Goal: Task Accomplishment & Management: Manage account settings

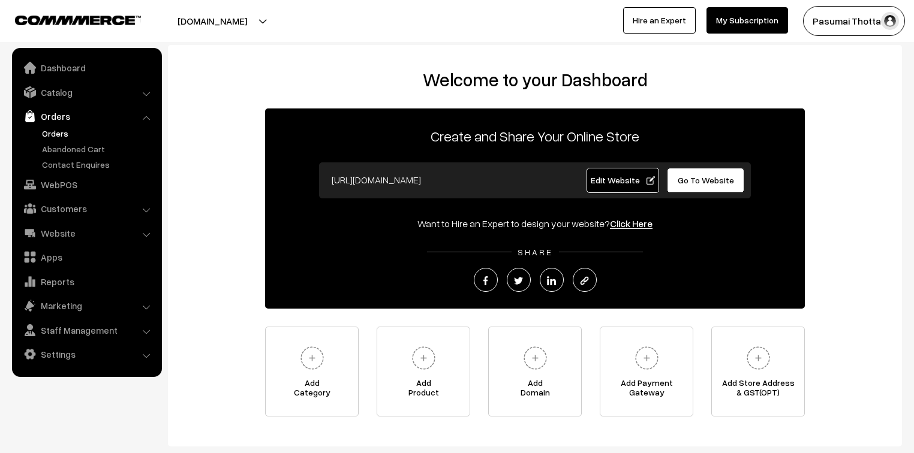
click at [53, 132] on link "Orders" at bounding box center [98, 133] width 119 height 13
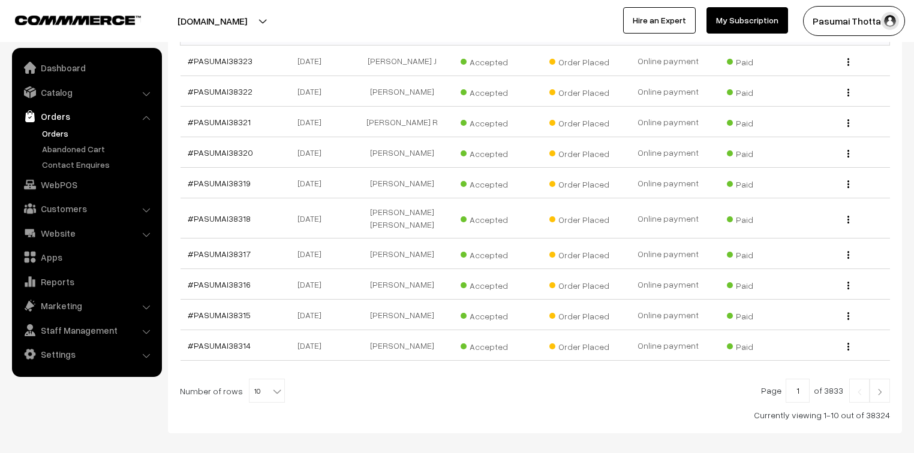
scroll to position [244, 0]
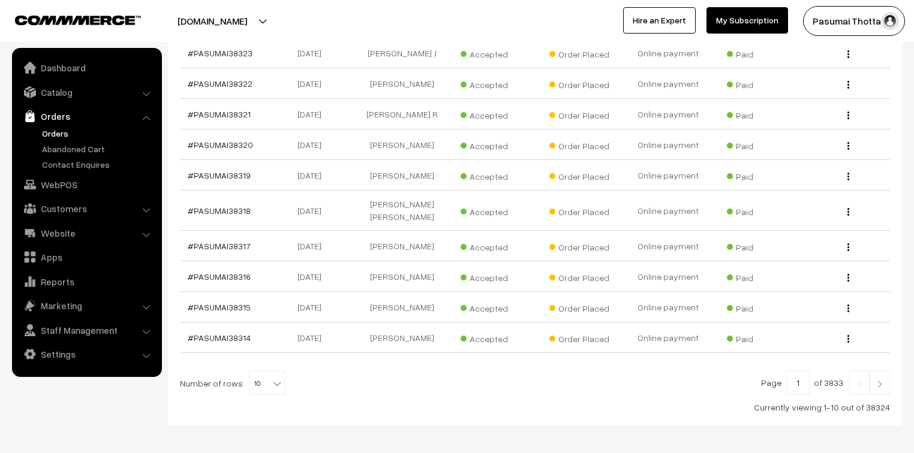
click at [271, 378] on b at bounding box center [277, 384] width 12 height 12
select select "50"
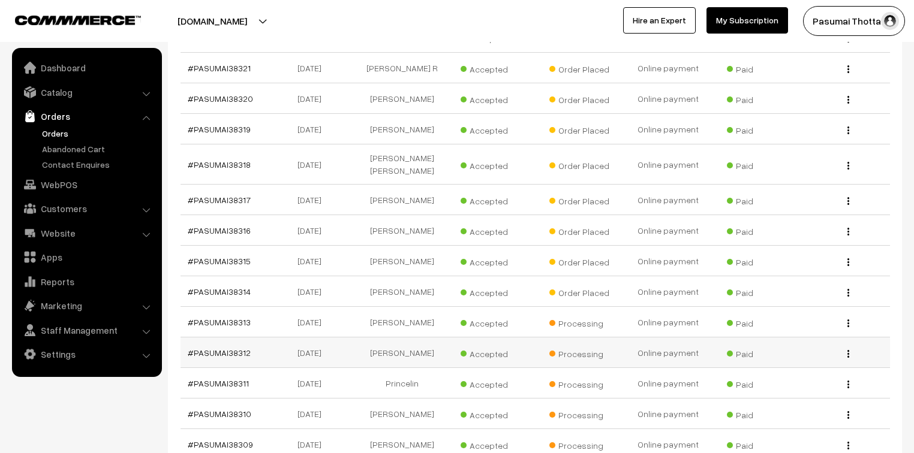
scroll to position [288, 0]
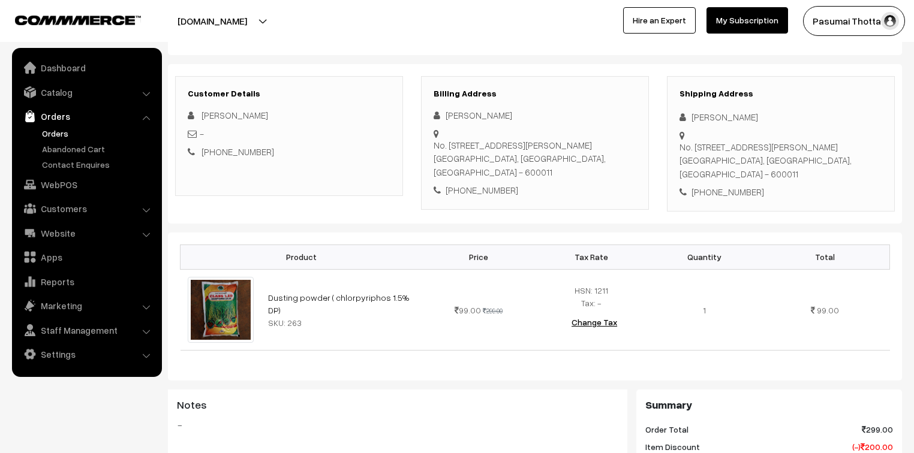
scroll to position [96, 0]
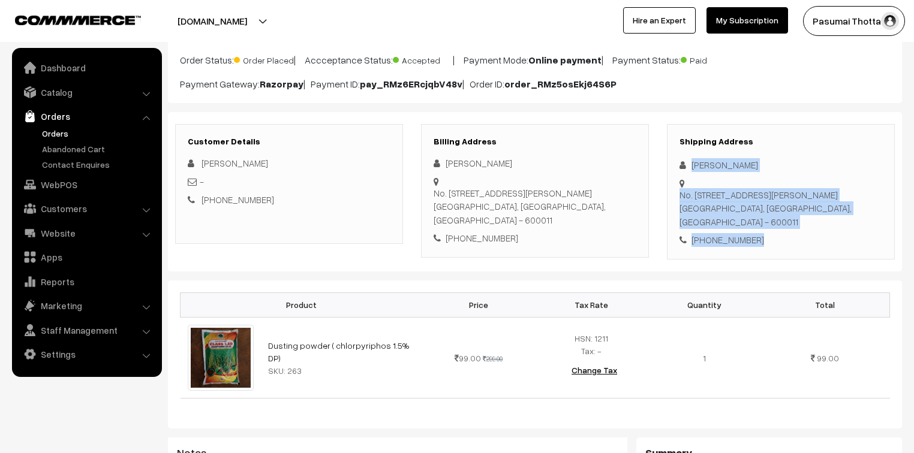
drag, startPoint x: 685, startPoint y: 165, endPoint x: 767, endPoint y: 218, distance: 97.8
click at [767, 218] on div "Shipping Address Prathiksha Selvan No. 8, Carpenter street, Opp to SNC flats, P…" at bounding box center [781, 191] width 228 height 135
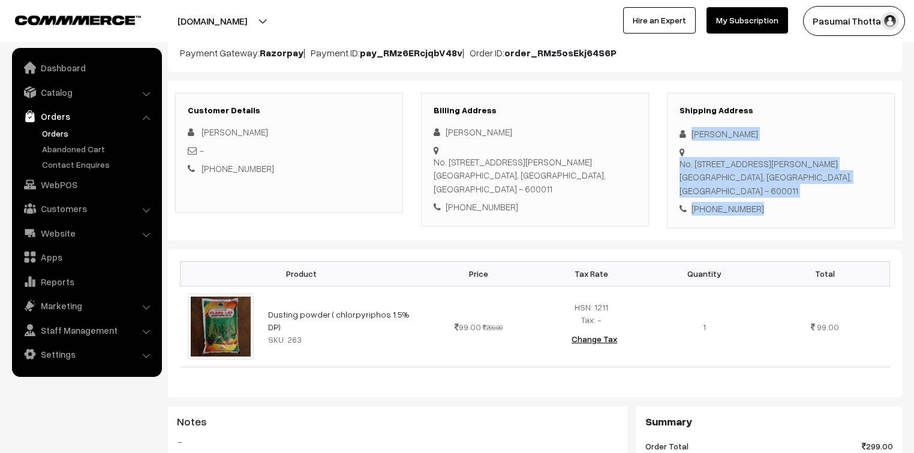
scroll to position [144, 0]
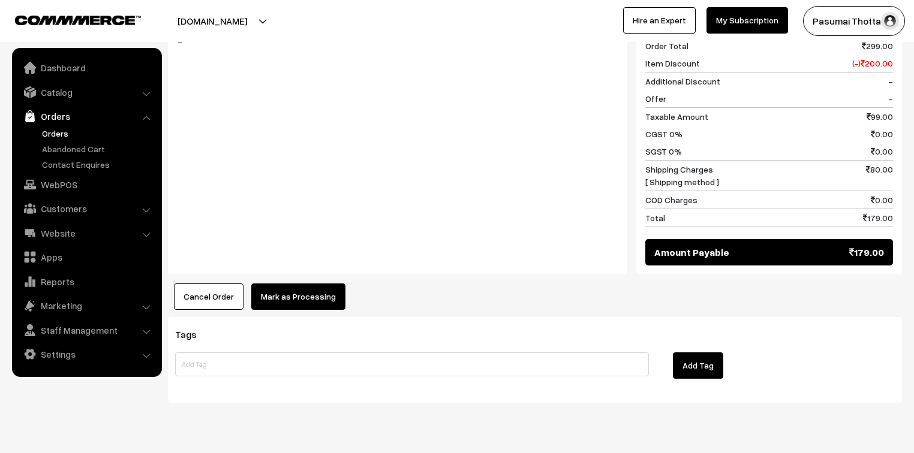
click at [333, 284] on button "Mark as Processing" at bounding box center [298, 297] width 94 height 26
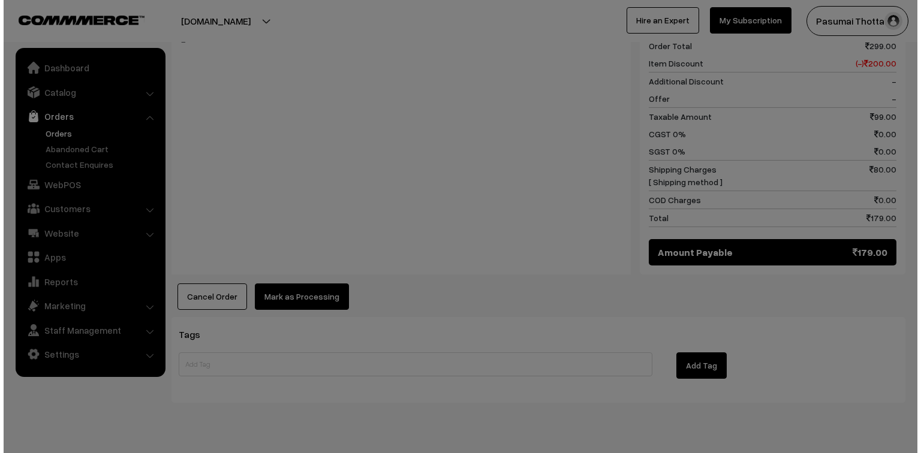
scroll to position [528, 0]
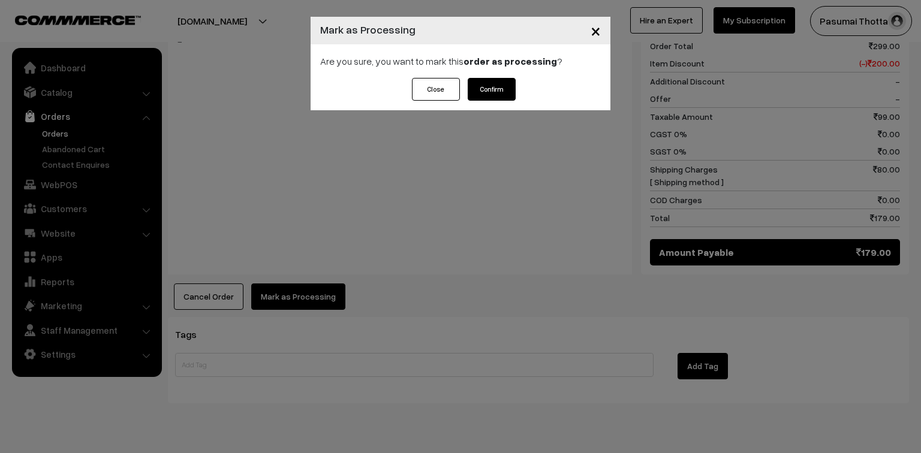
click at [511, 89] on button "Confirm" at bounding box center [492, 89] width 48 height 23
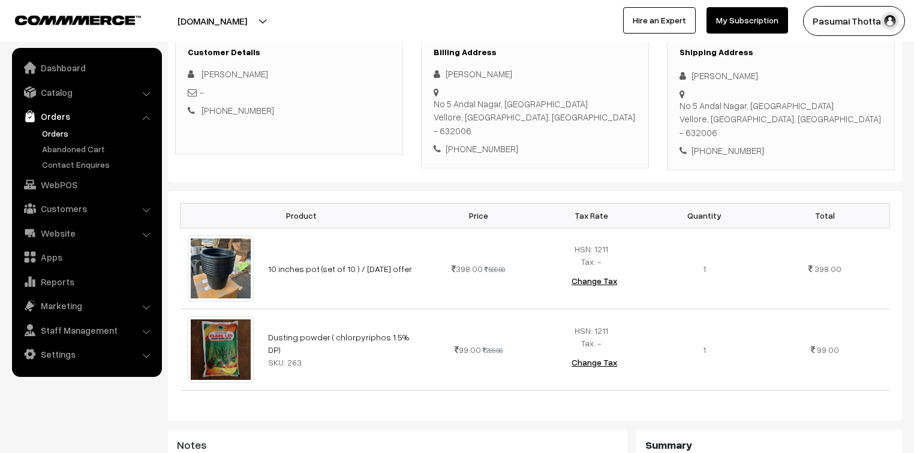
scroll to position [192, 0]
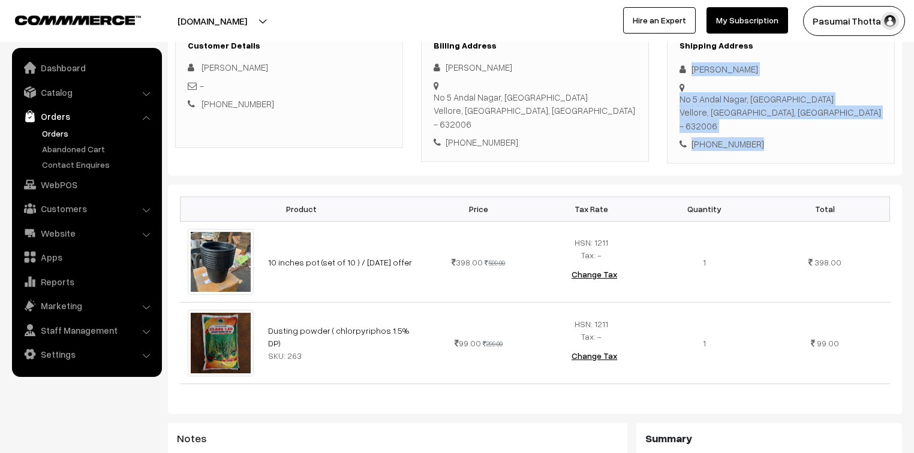
drag, startPoint x: 690, startPoint y: 71, endPoint x: 770, endPoint y: 113, distance: 89.8
click at [770, 113] on div "Shipping Address Rajesh S No 5 Andal Nagar, Katpadi Vellore, Tamil Nadu, India …" at bounding box center [781, 95] width 228 height 135
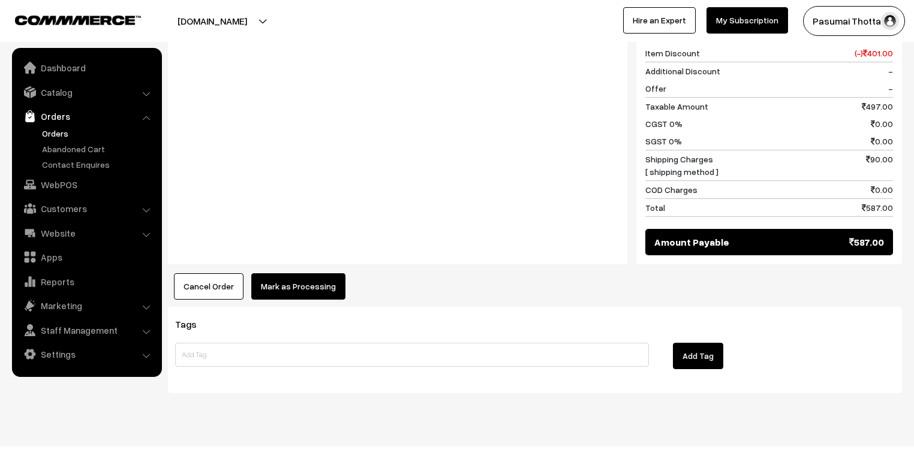
click at [308, 273] on button "Mark as Processing" at bounding box center [298, 286] width 94 height 26
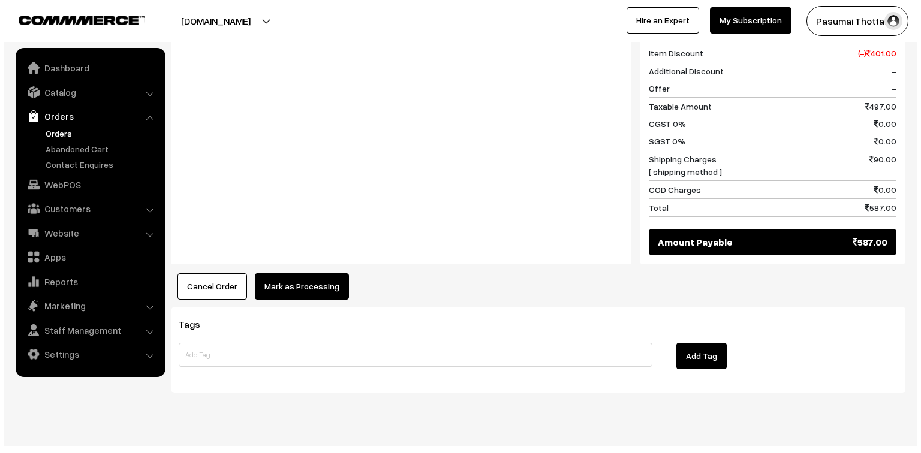
scroll to position [620, 0]
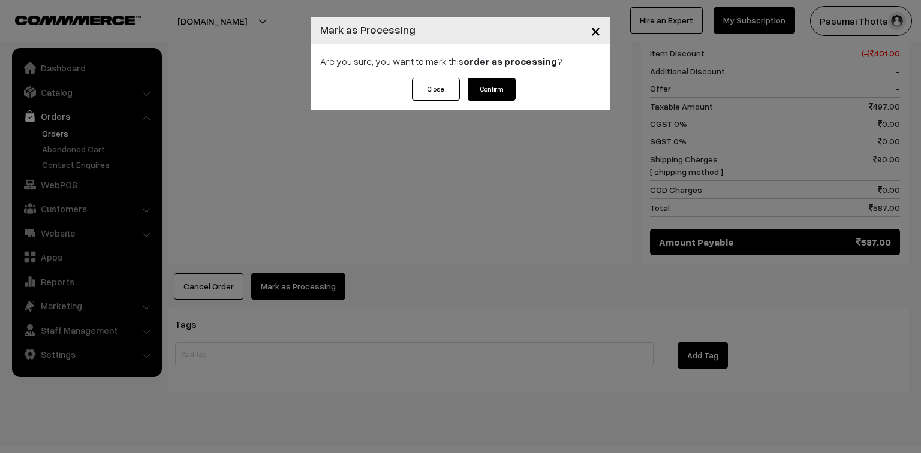
click at [506, 100] on button "Confirm" at bounding box center [492, 89] width 48 height 23
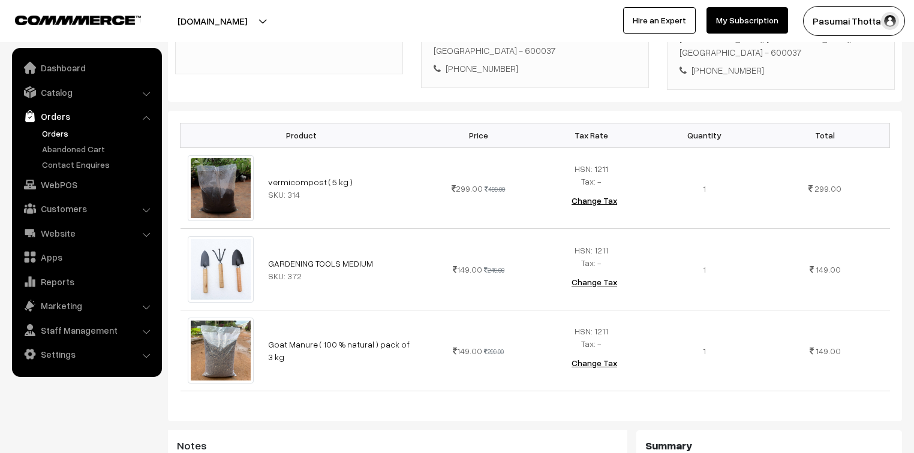
scroll to position [144, 0]
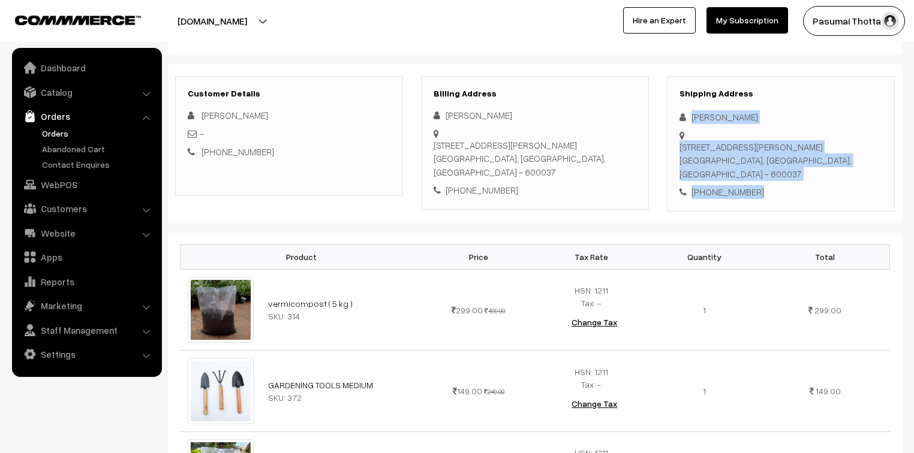
drag, startPoint x: 693, startPoint y: 119, endPoint x: 763, endPoint y: 168, distance: 85.2
click at [763, 168] on div "Shipping Address Revathi Kannan 1/8 First Floor kalamegam street,, Mogappair we…" at bounding box center [781, 143] width 228 height 135
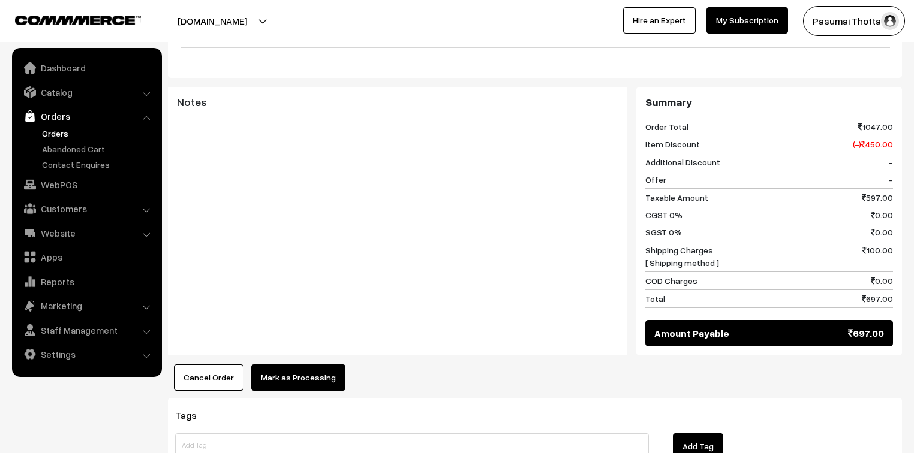
scroll to position [623, 0]
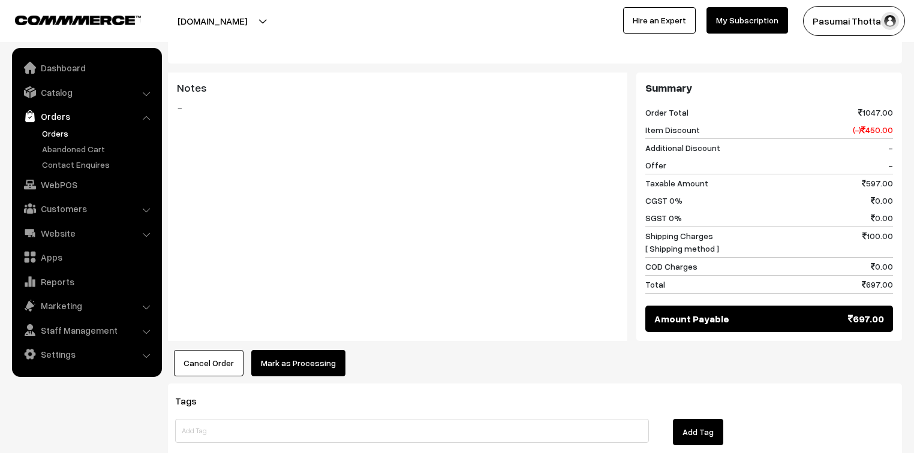
click at [314, 350] on button "Mark as Processing" at bounding box center [298, 363] width 94 height 26
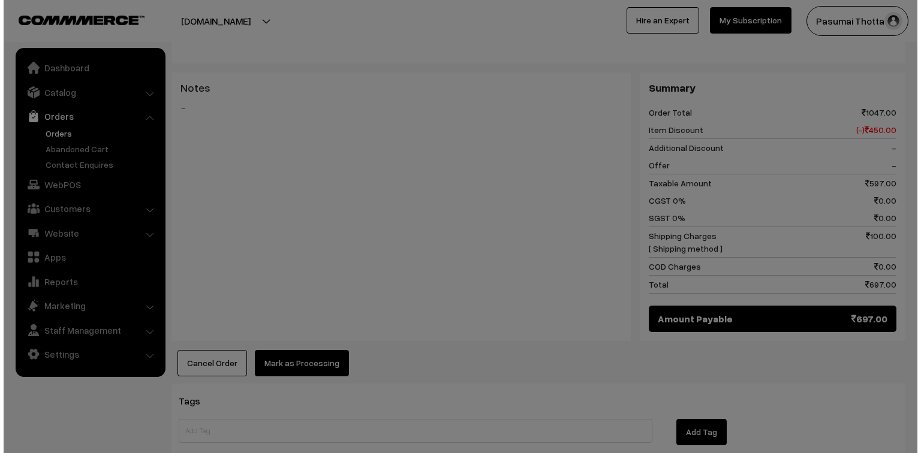
scroll to position [625, 0]
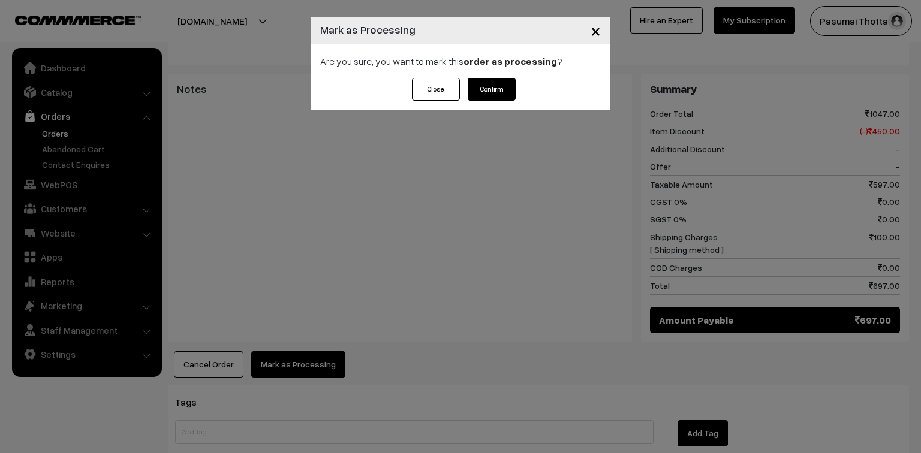
click at [488, 95] on button "Confirm" at bounding box center [492, 89] width 48 height 23
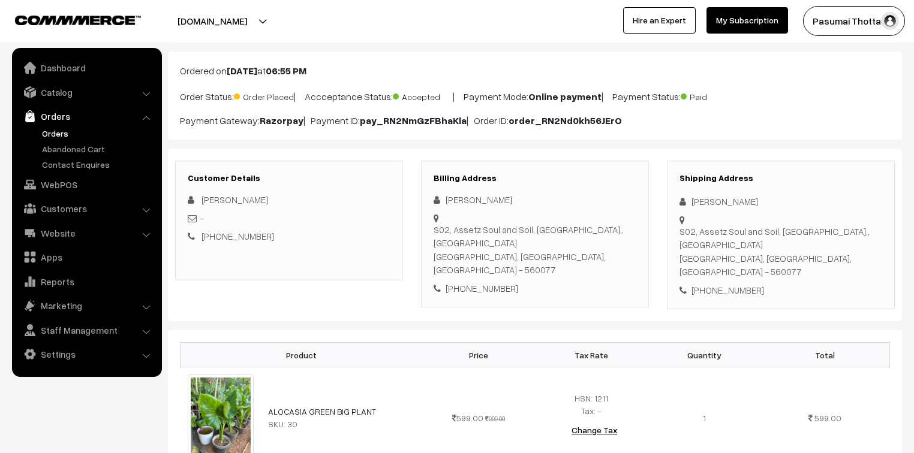
scroll to position [48, 0]
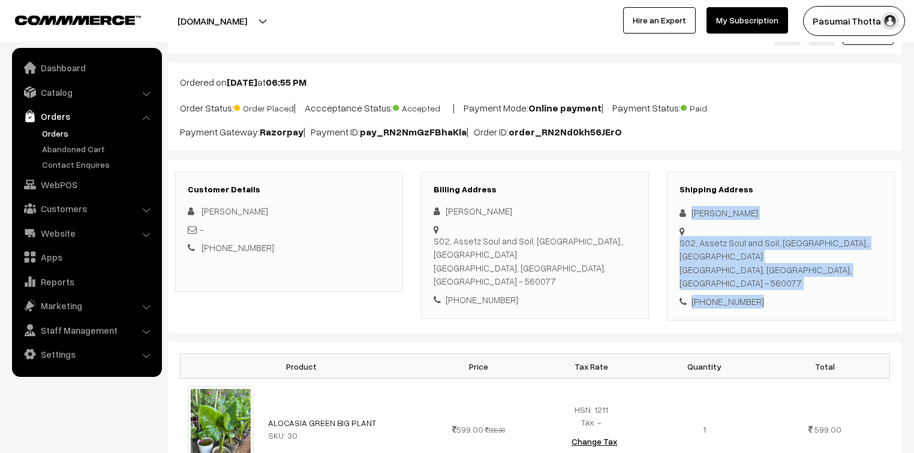
drag, startPoint x: 692, startPoint y: 213, endPoint x: 790, endPoint y: 288, distance: 123.5
click at [790, 288] on div "Shipping Address Joseph Nishanth S02, Assetz Soul and Soil, Chikkagubbi,, Hennu…" at bounding box center [781, 246] width 228 height 149
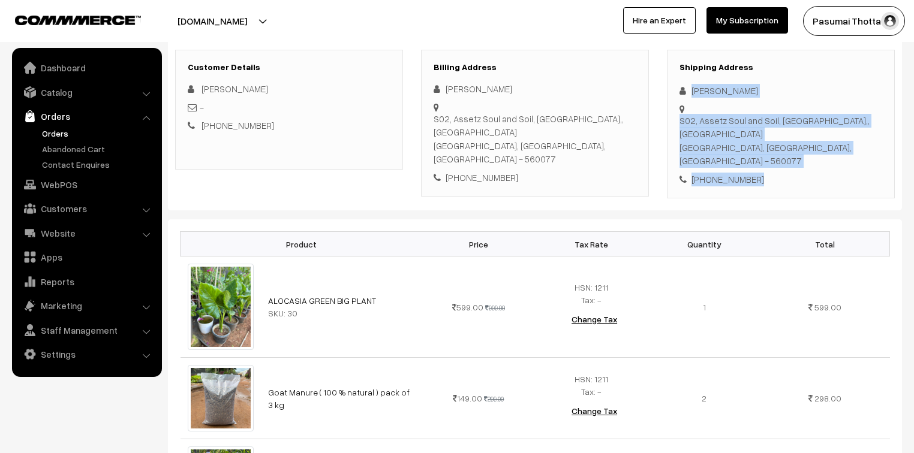
scroll to position [192, 0]
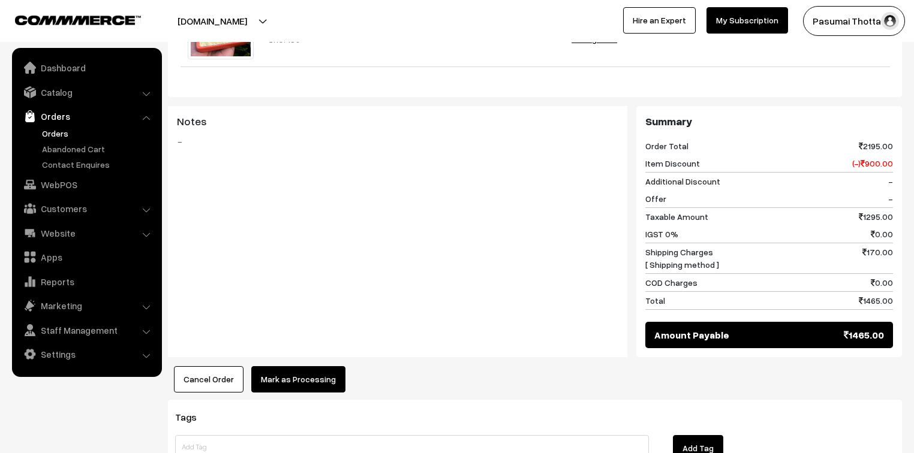
click at [302, 366] on button "Mark as Processing" at bounding box center [298, 379] width 94 height 26
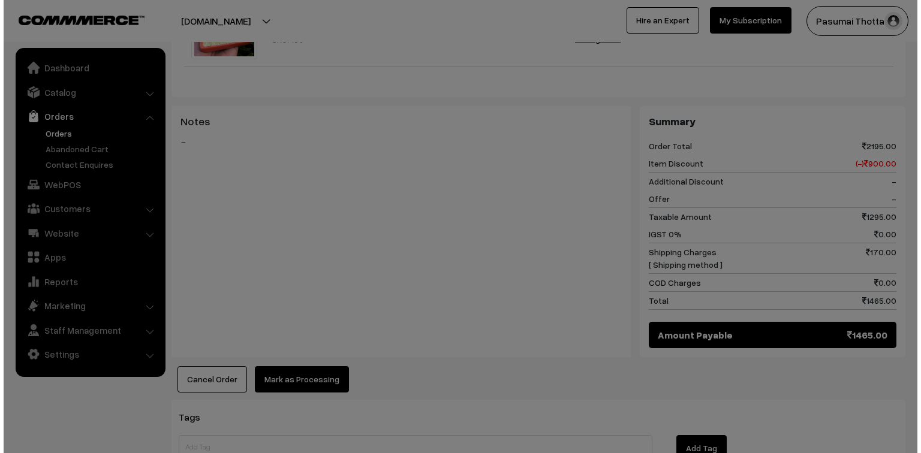
scroll to position [625, 0]
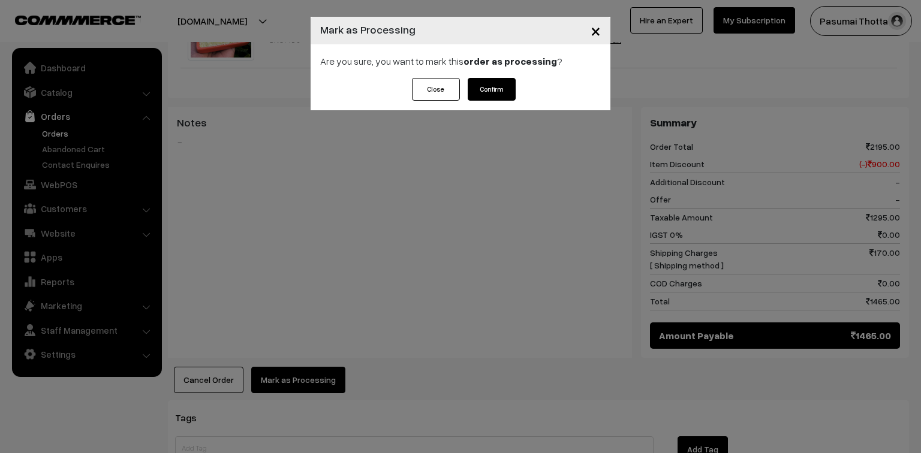
click at [506, 94] on button "Confirm" at bounding box center [492, 89] width 48 height 23
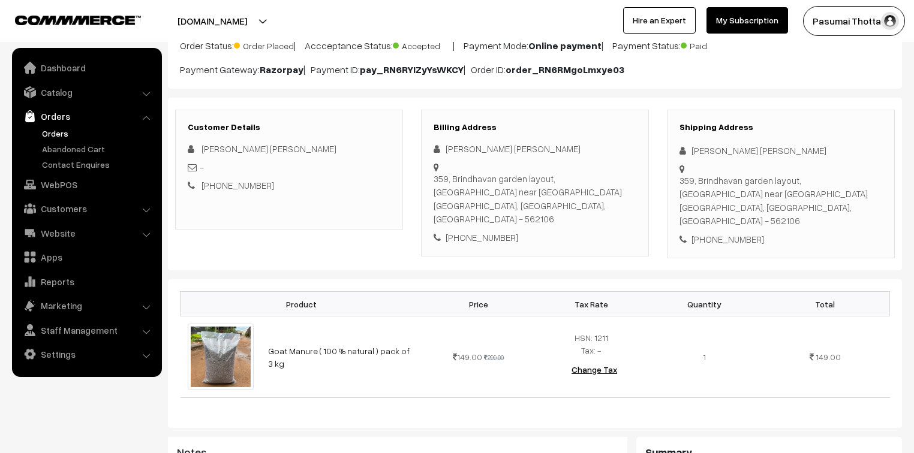
scroll to position [96, 0]
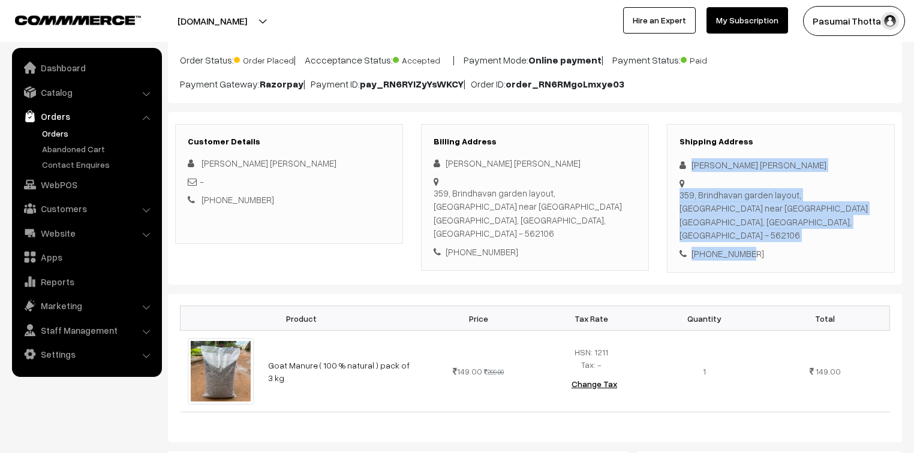
drag, startPoint x: 688, startPoint y: 168, endPoint x: 746, endPoint y: 258, distance: 107.3
click at [742, 266] on div "Customer Details [PERSON_NAME] [PERSON_NAME] - [PHONE_NUMBER] Billing Address […" at bounding box center [535, 198] width 734 height 173
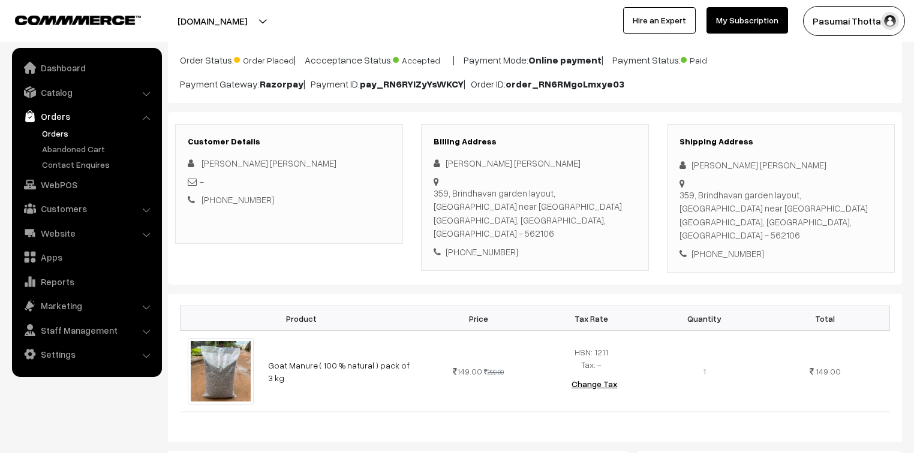
click at [768, 247] on div "[PHONE_NUMBER]" at bounding box center [780, 254] width 203 height 14
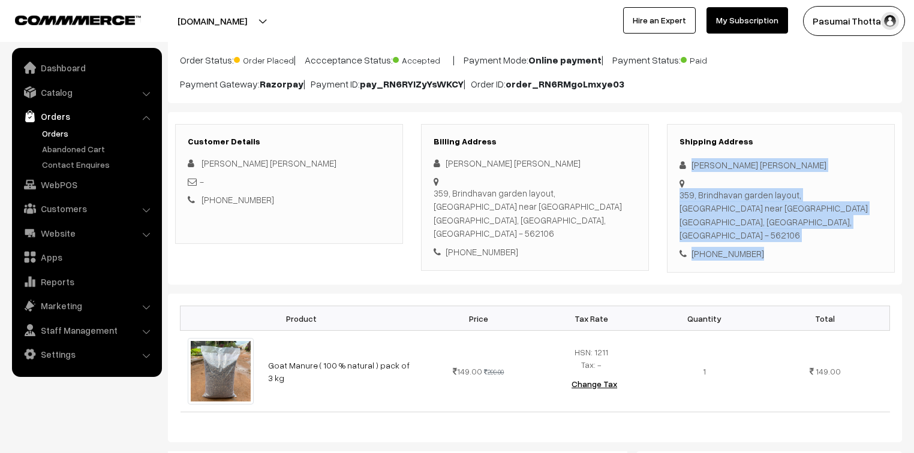
drag, startPoint x: 689, startPoint y: 165, endPoint x: 772, endPoint y: 245, distance: 114.9
click at [772, 245] on div "Shipping Address Udaya Edwin 359, Brindhavan garden layout, Anekal near Anekal …" at bounding box center [781, 198] width 228 height 149
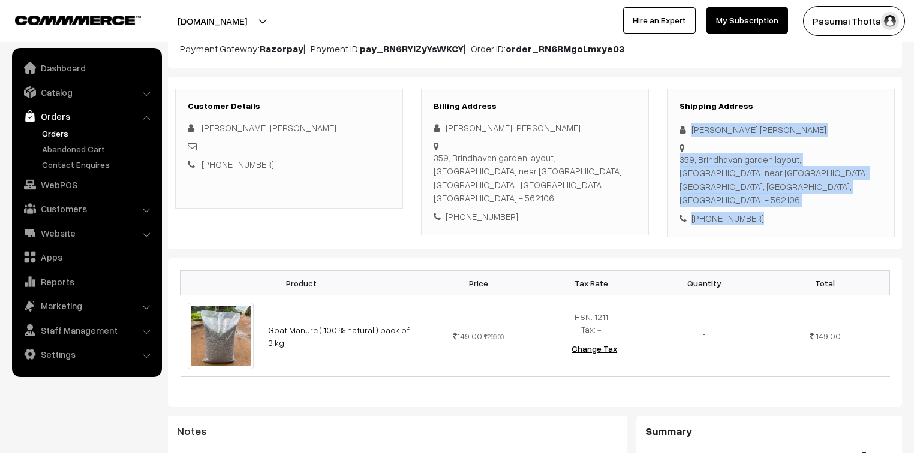
scroll to position [192, 0]
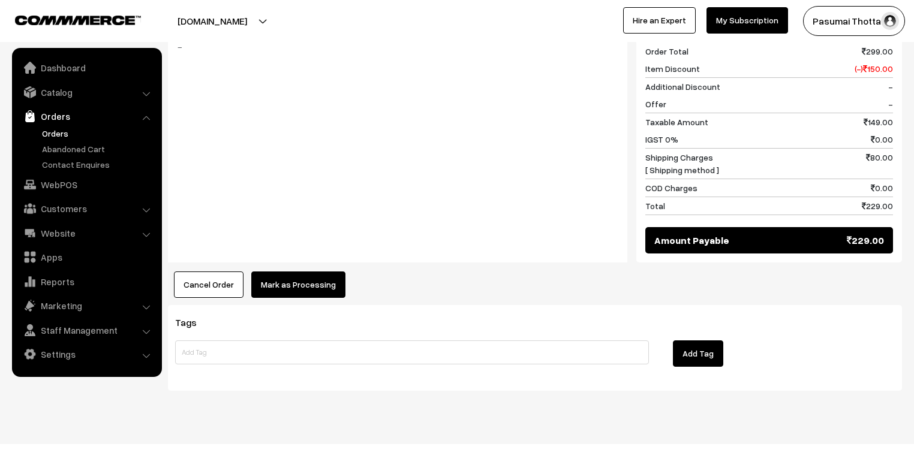
click at [319, 272] on button "Mark as Processing" at bounding box center [298, 285] width 94 height 26
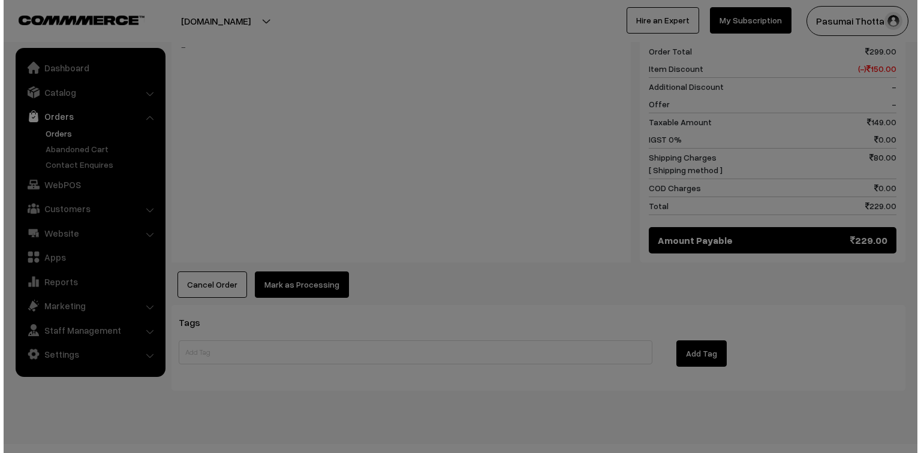
scroll to position [537, 0]
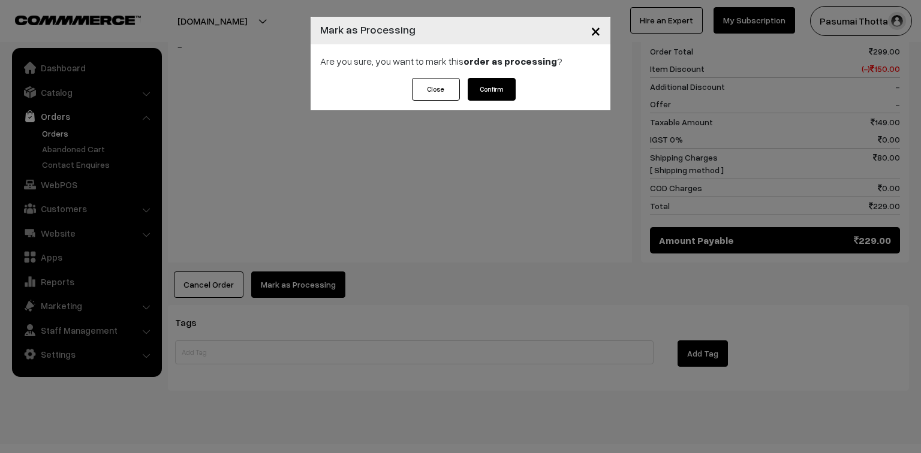
click at [484, 86] on button "Confirm" at bounding box center [492, 89] width 48 height 23
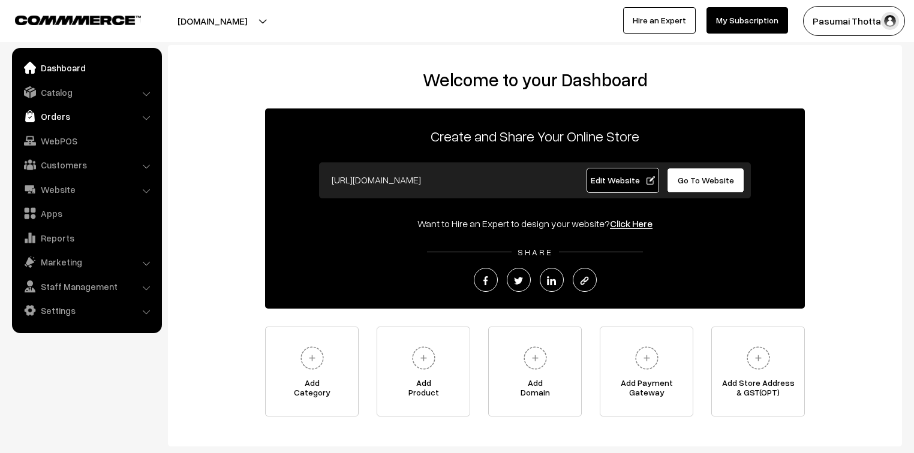
click at [43, 119] on link "Orders" at bounding box center [86, 117] width 143 height 22
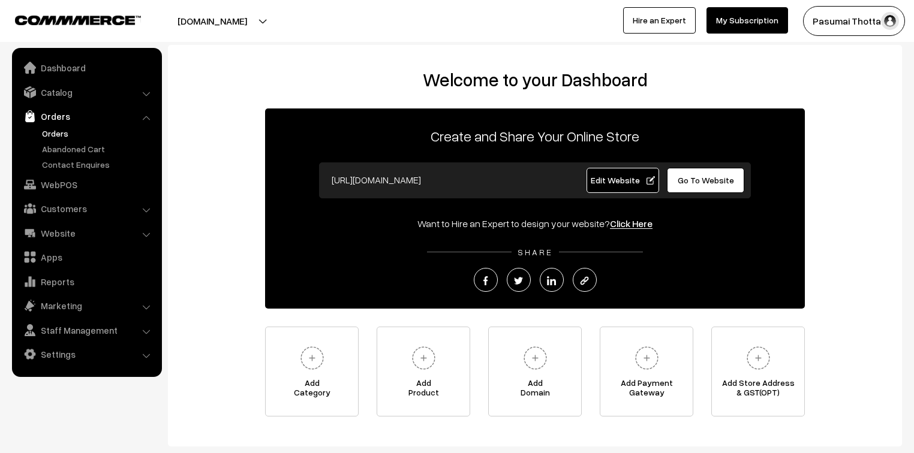
click at [49, 135] on link "Orders" at bounding box center [98, 133] width 119 height 13
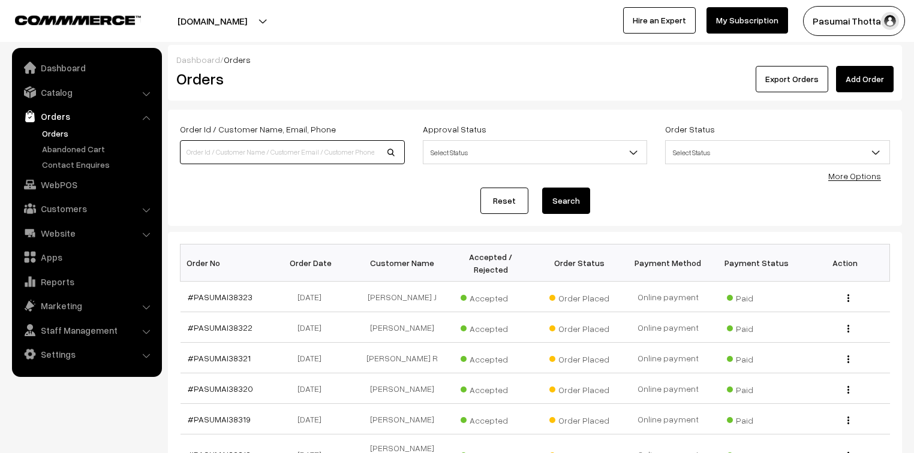
click at [260, 150] on input at bounding box center [292, 152] width 225 height 24
type input "38260"
click at [542, 188] on button "Search" at bounding box center [566, 201] width 48 height 26
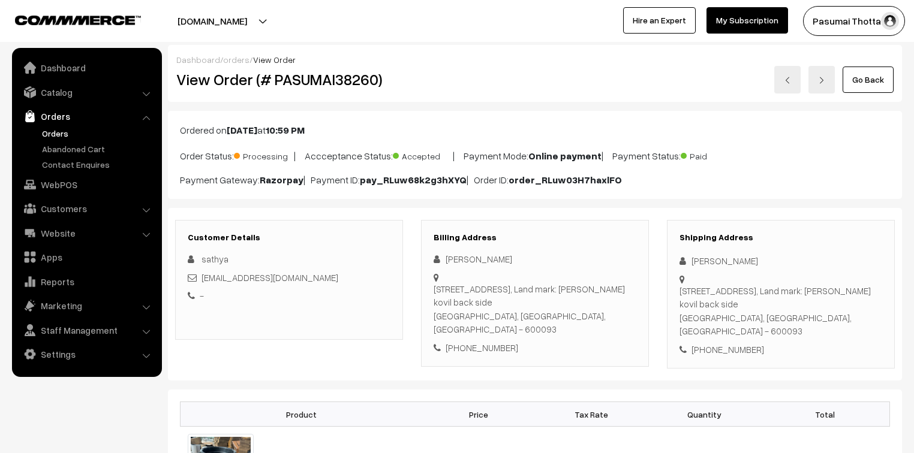
scroll to position [48, 0]
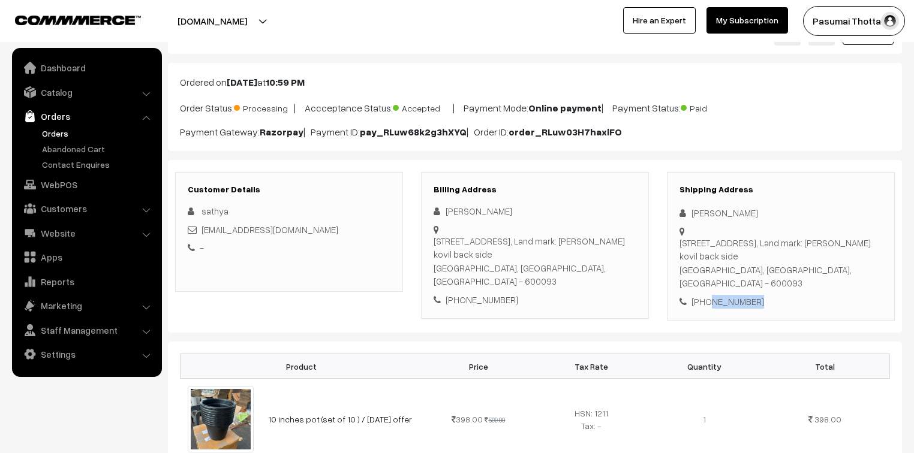
drag, startPoint x: 705, startPoint y: 305, endPoint x: 762, endPoint y: 312, distance: 57.4
click at [762, 312] on div "Shipping Address sathya priya [STREET_ADDRESS][PERSON_NAME] [PHONE_NUMBER]" at bounding box center [781, 246] width 228 height 149
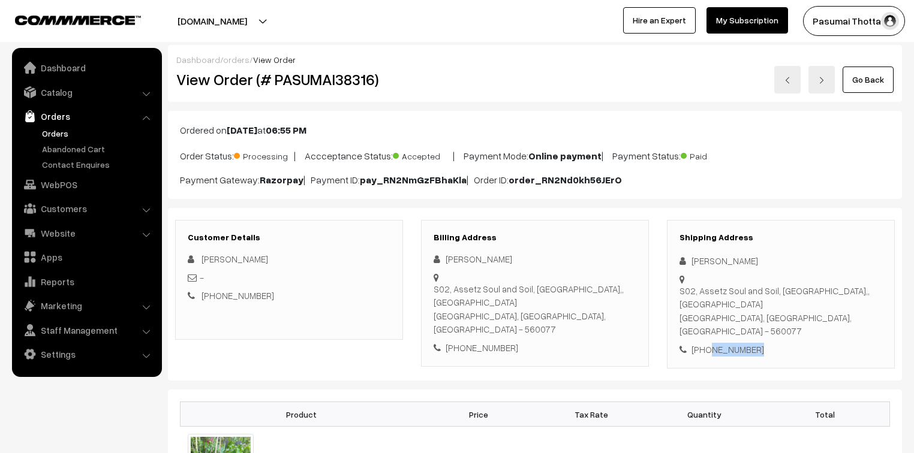
drag, startPoint x: 705, startPoint y: 338, endPoint x: 765, endPoint y: 343, distance: 60.1
click at [765, 343] on div "Shipping Address [PERSON_NAME] [STREET_ADDRESS] [PHONE_NUMBER]" at bounding box center [781, 294] width 228 height 149
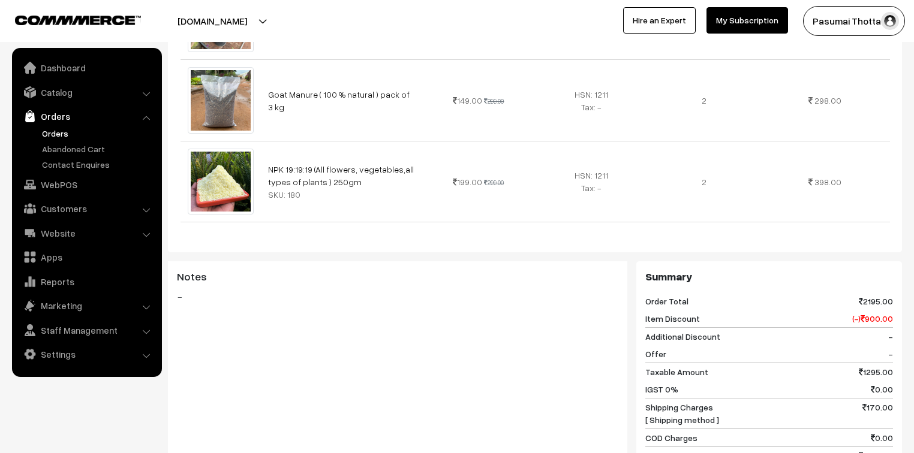
scroll to position [576, 0]
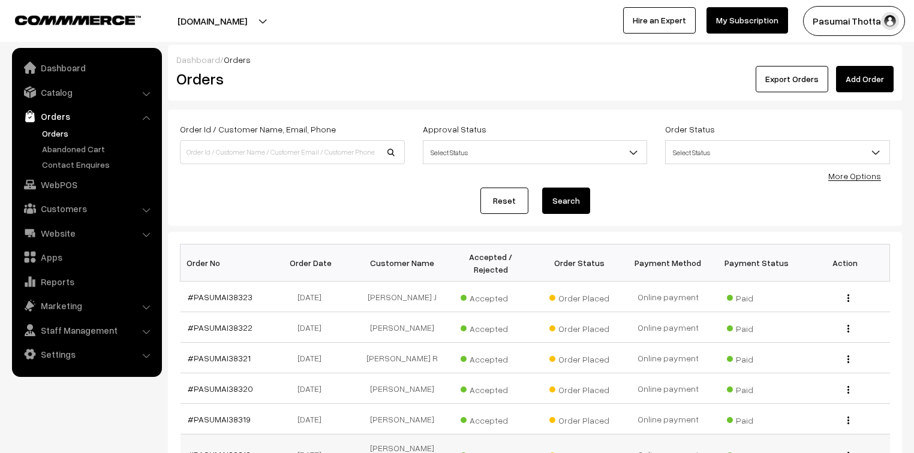
scroll to position [192, 0]
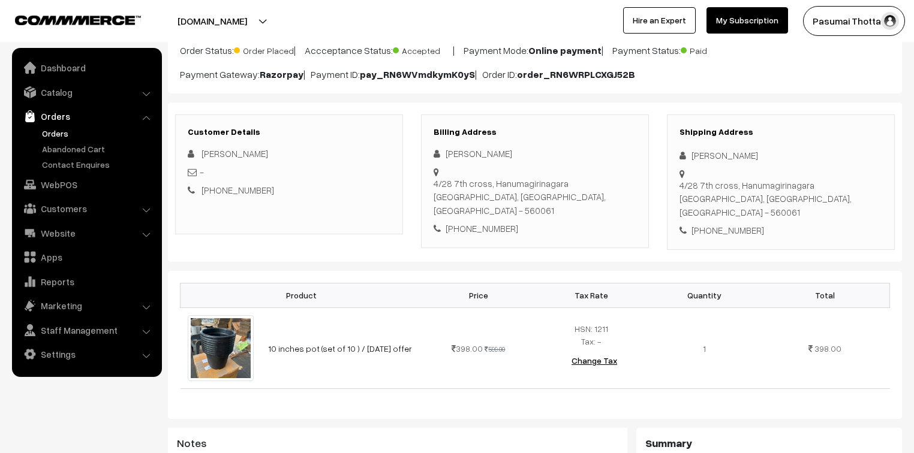
scroll to position [96, 0]
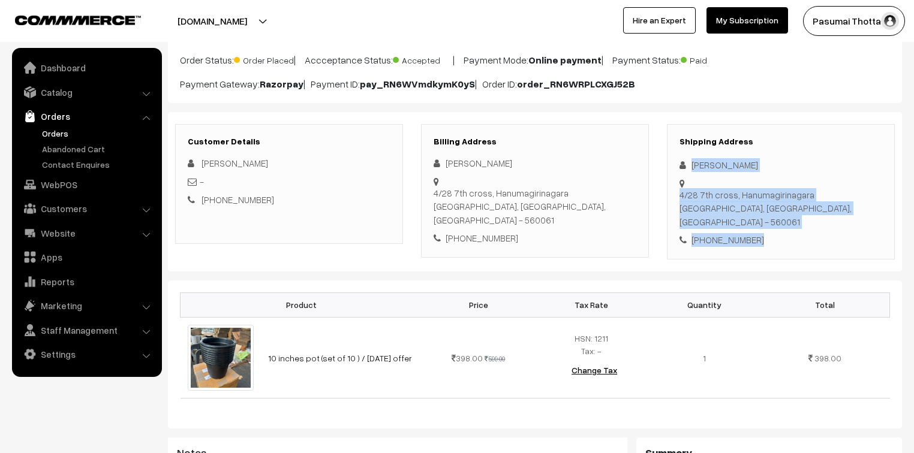
drag, startPoint x: 689, startPoint y: 161, endPoint x: 770, endPoint y: 212, distance: 95.5
click at [770, 212] on div "Shipping Address Christal Joy 4/28 7th cross, Hanumagirinagara Bangalore, Karna…" at bounding box center [781, 191] width 228 height 135
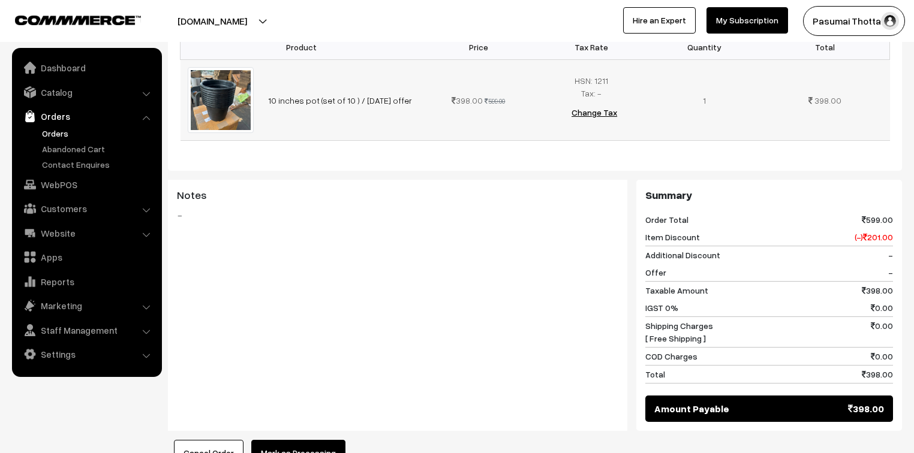
scroll to position [520, 0]
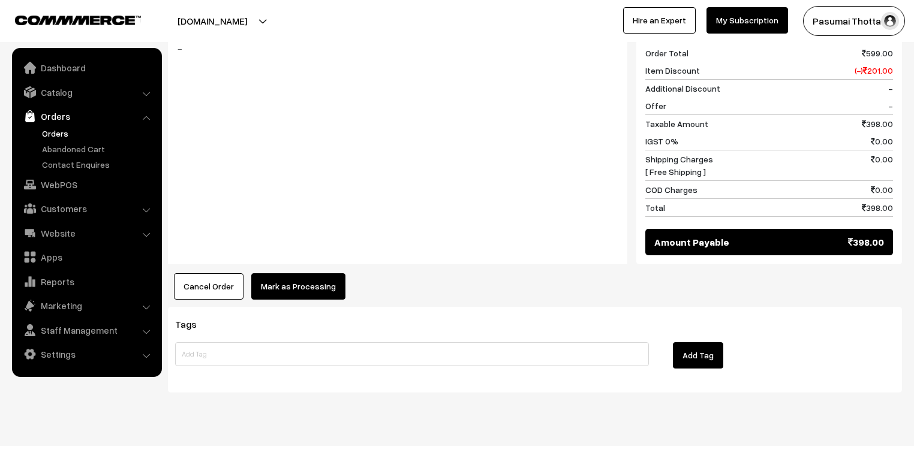
click at [293, 273] on button "Mark as Processing" at bounding box center [298, 286] width 94 height 26
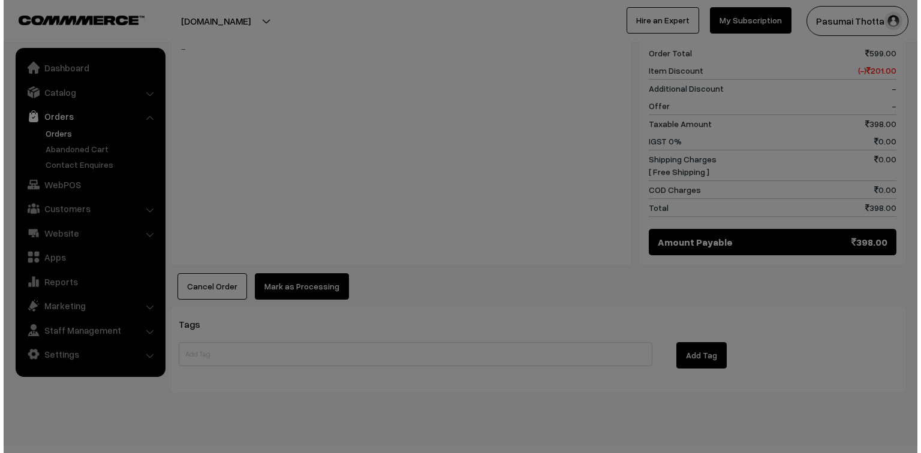
scroll to position [521, 0]
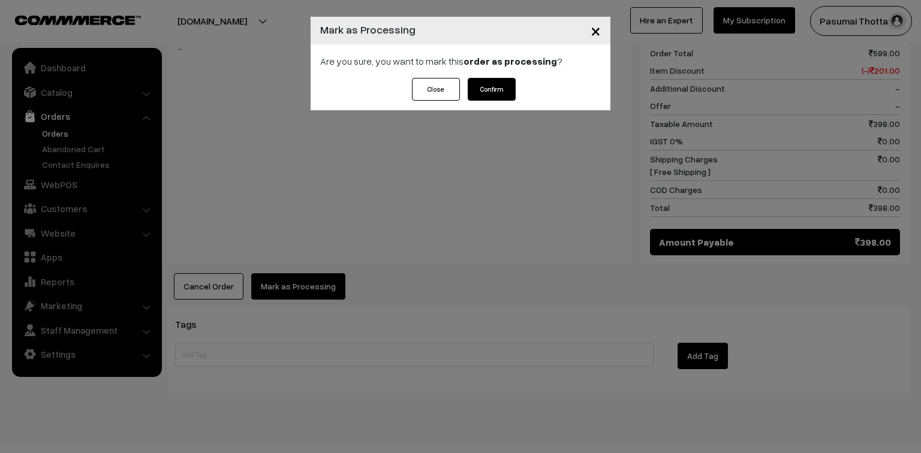
click at [493, 94] on button "Confirm" at bounding box center [492, 89] width 48 height 23
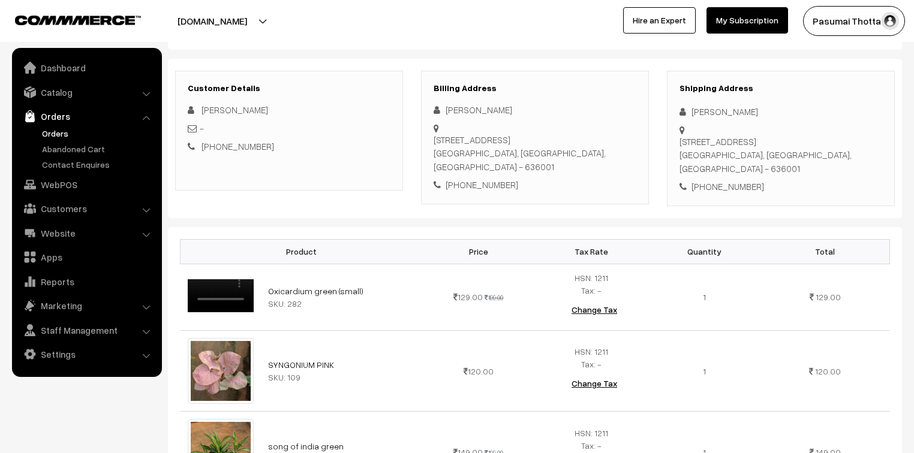
scroll to position [144, 0]
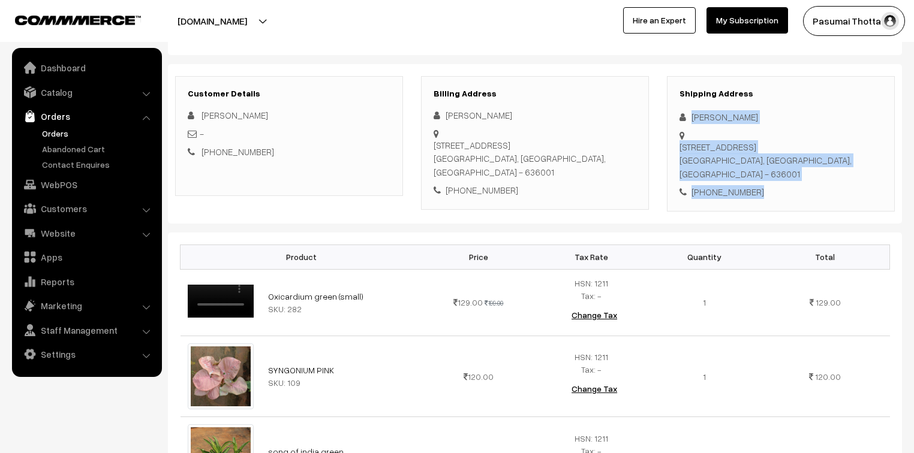
drag, startPoint x: 691, startPoint y: 117, endPoint x: 758, endPoint y: 188, distance: 97.1
click at [758, 188] on div "Shipping Address [PERSON_NAME] [STREET_ADDRESS] [PHONE_NUMBER]" at bounding box center [781, 143] width 228 height 135
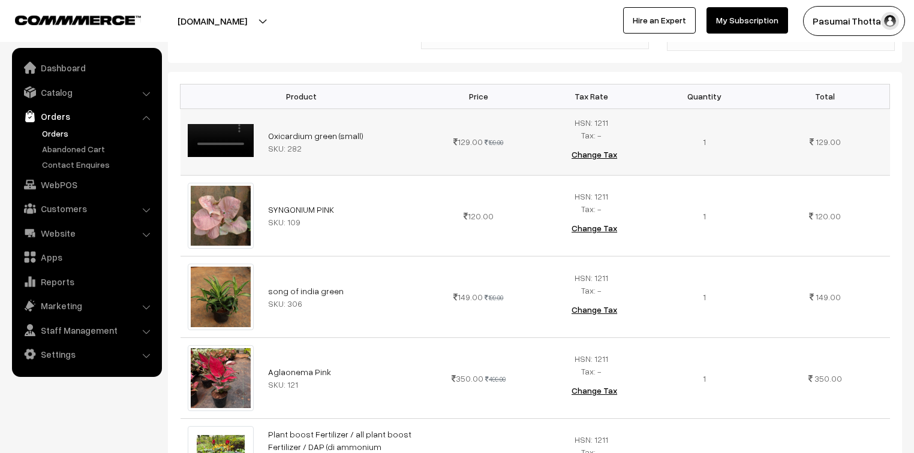
scroll to position [240, 0]
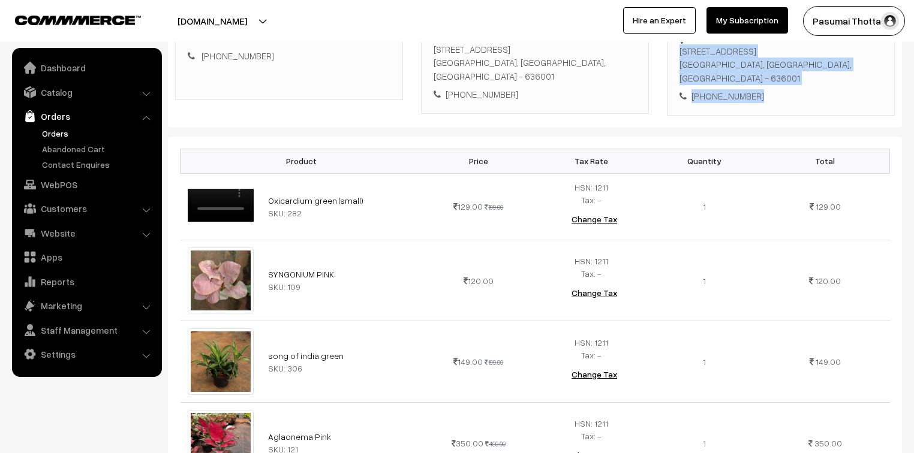
click at [712, 86] on div "Shipping Address Kavitha Vasu 52/21,Malli street, Ponnammapet Salem, Tamil Nadu…" at bounding box center [781, 47] width 228 height 135
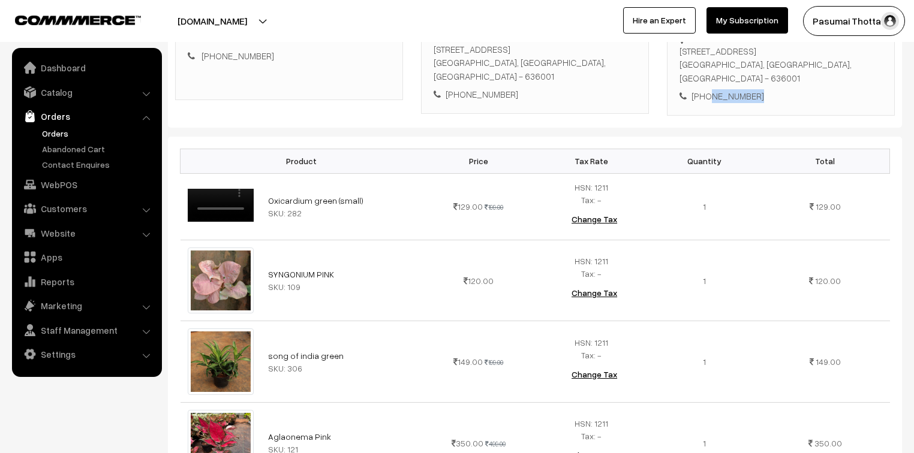
drag, startPoint x: 707, startPoint y: 68, endPoint x: 760, endPoint y: 70, distance: 53.4
click at [760, 89] on div "+91 9944941973" at bounding box center [780, 96] width 203 height 14
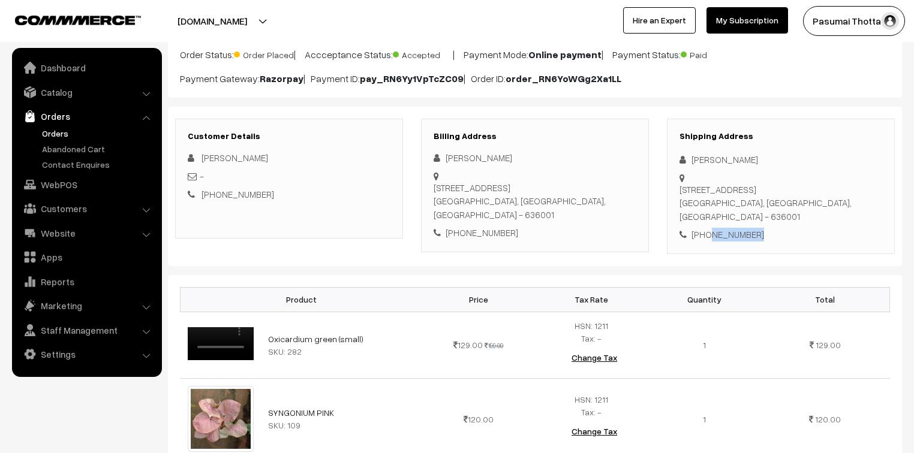
scroll to position [96, 0]
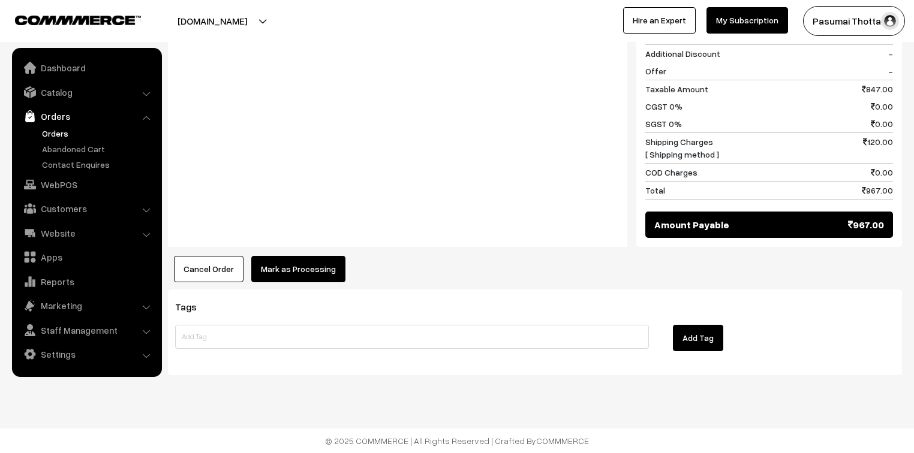
click at [319, 269] on button "Mark as Processing" at bounding box center [298, 269] width 94 height 26
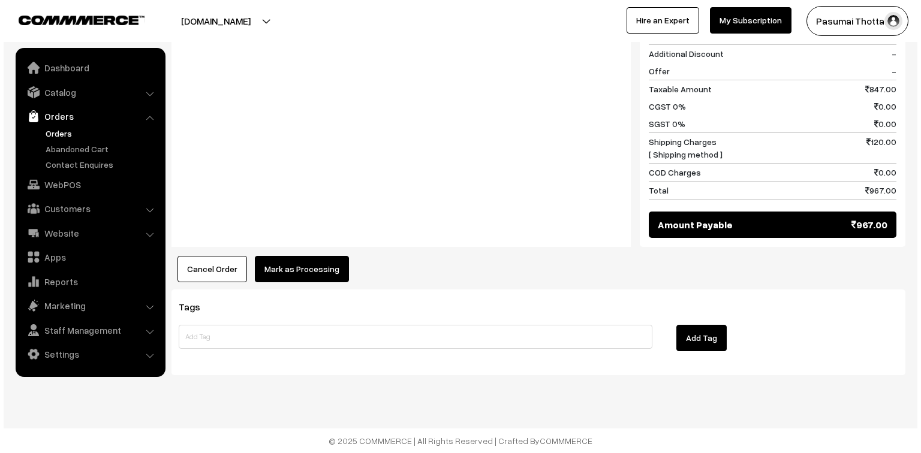
scroll to position [892, 0]
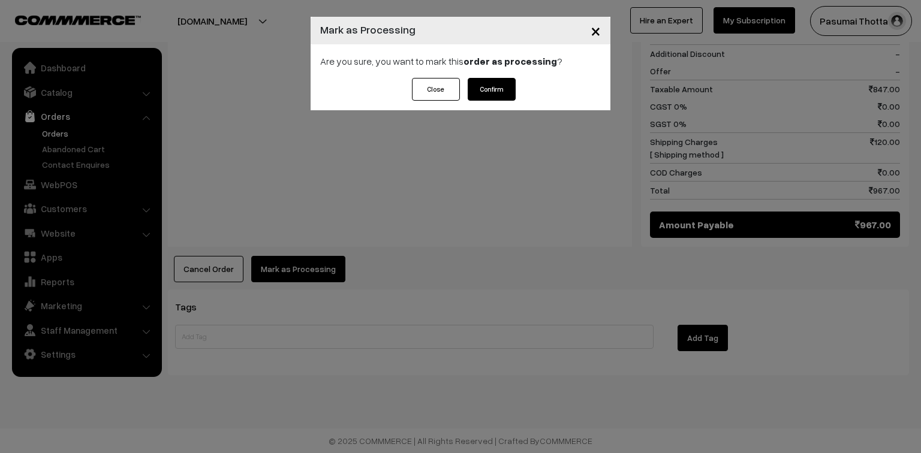
click at [501, 89] on button "Confirm" at bounding box center [492, 89] width 48 height 23
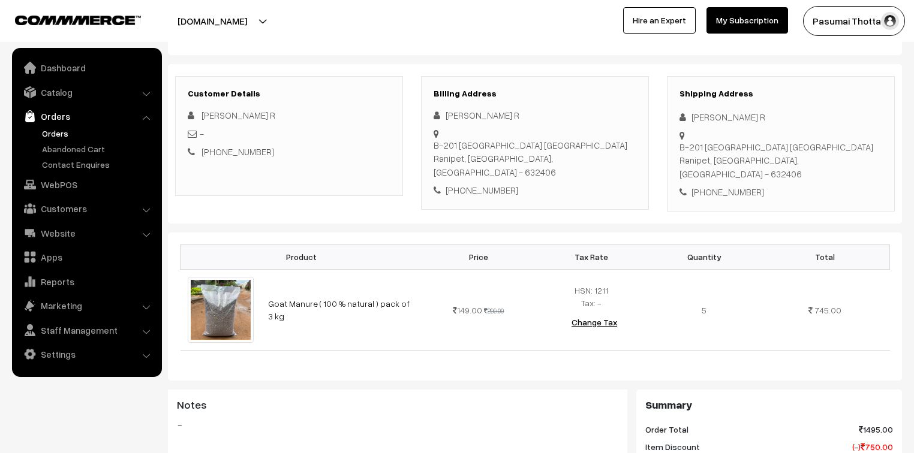
scroll to position [144, 0]
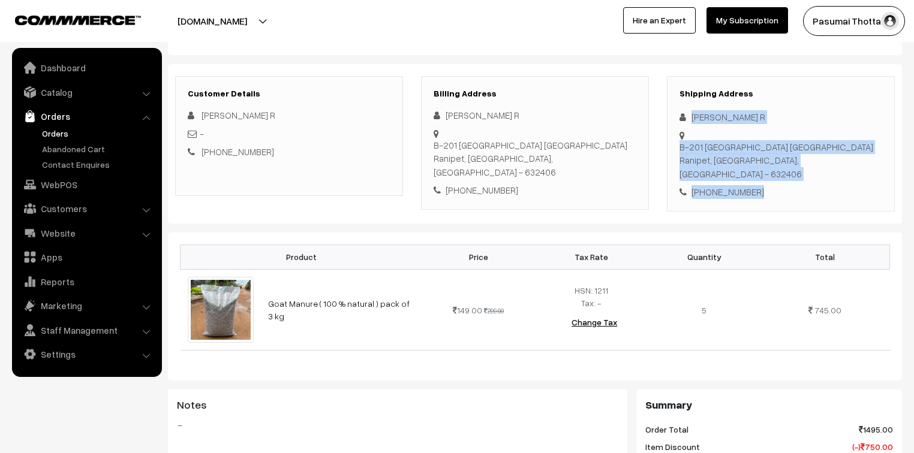
drag, startPoint x: 689, startPoint y: 119, endPoint x: 773, endPoint y: 165, distance: 95.6
click at [773, 165] on div "Shipping Address [PERSON_NAME] R B-201 [GEOGRAPHIC_DATA] [GEOGRAPHIC_DATA], [GE…" at bounding box center [781, 143] width 228 height 135
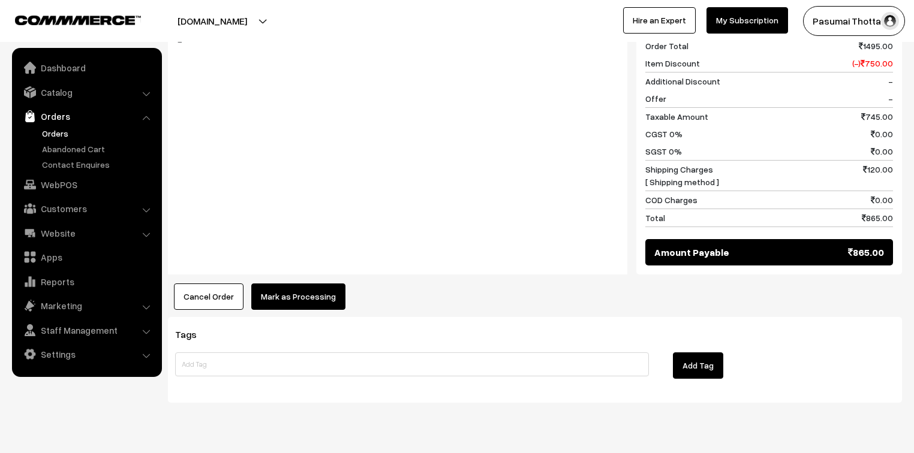
click at [324, 284] on button "Mark as Processing" at bounding box center [298, 297] width 94 height 26
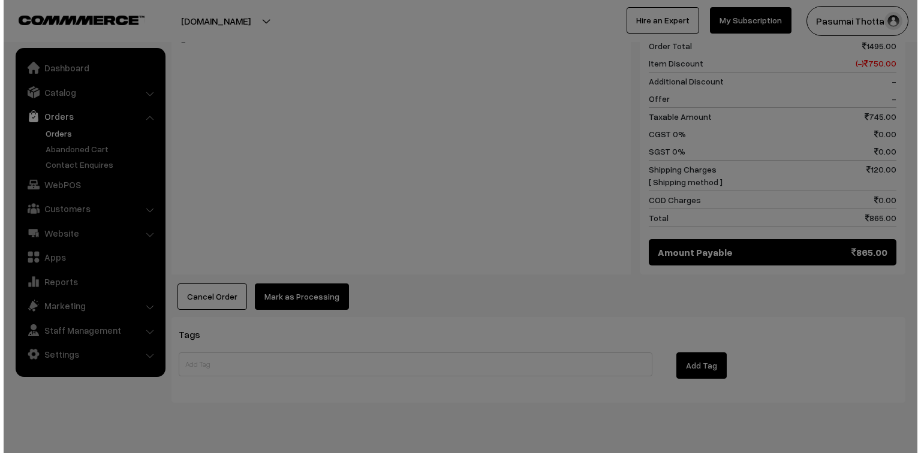
scroll to position [528, 0]
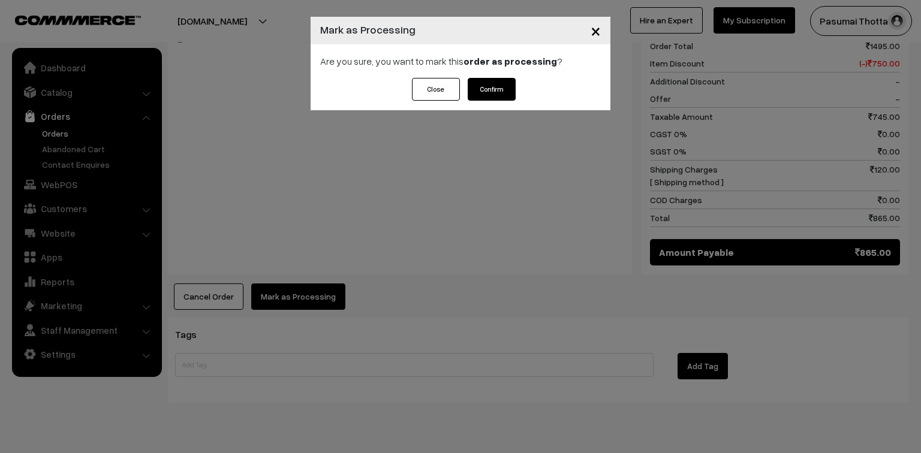
click at [484, 93] on button "Confirm" at bounding box center [492, 89] width 48 height 23
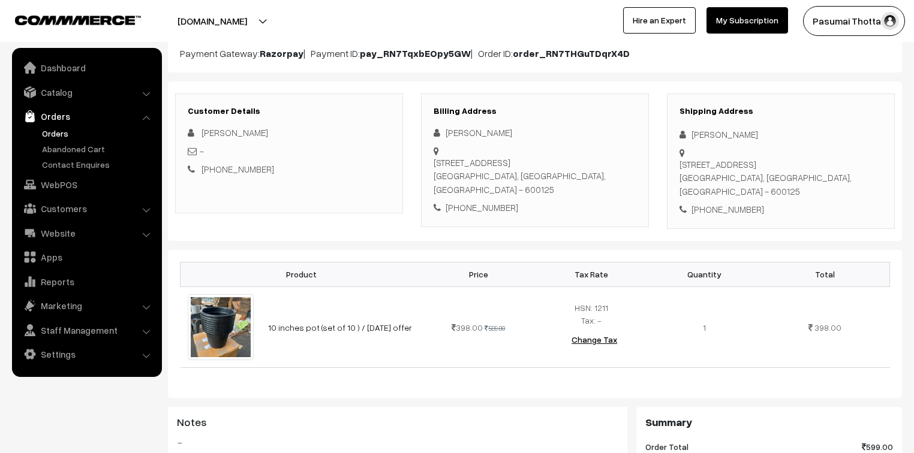
scroll to position [144, 0]
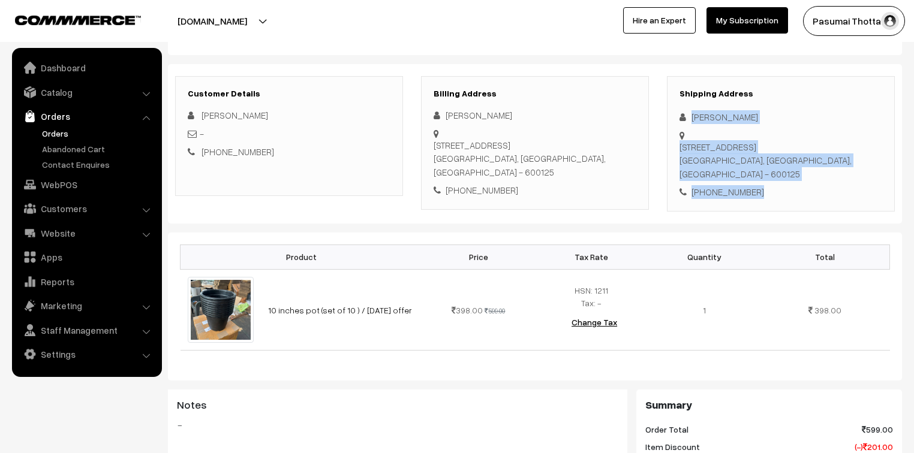
drag, startPoint x: 688, startPoint y: 123, endPoint x: 760, endPoint y: 186, distance: 95.5
click at [760, 186] on div "Shipping Address Jeyanthi T 275,CRR Puram, 1st Main Road, L&T colony, Manapakka…" at bounding box center [781, 143] width 228 height 135
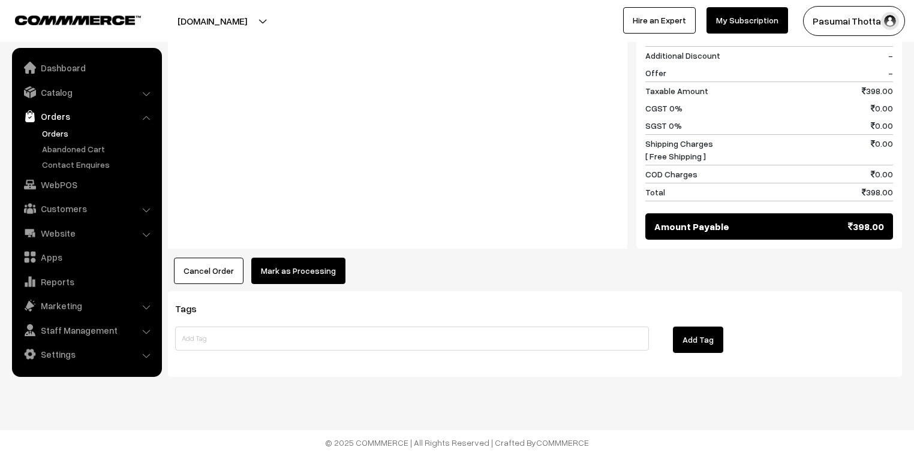
click at [311, 273] on button "Mark as Processing" at bounding box center [298, 271] width 94 height 26
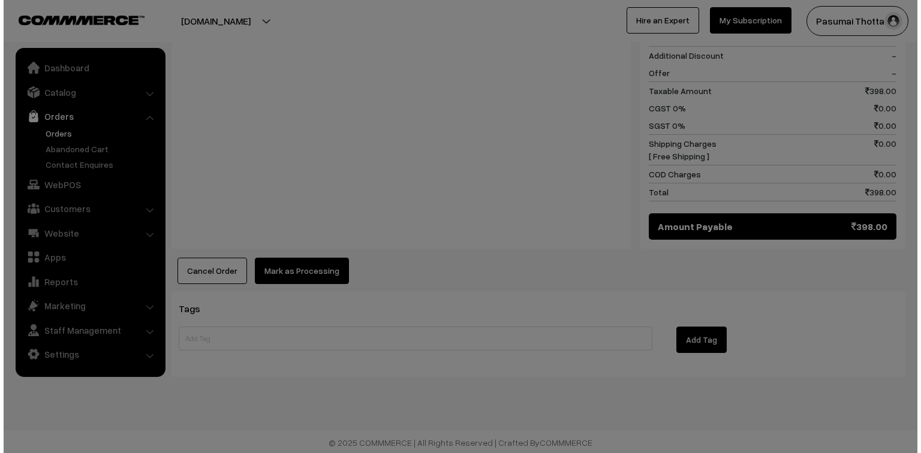
scroll to position [554, 0]
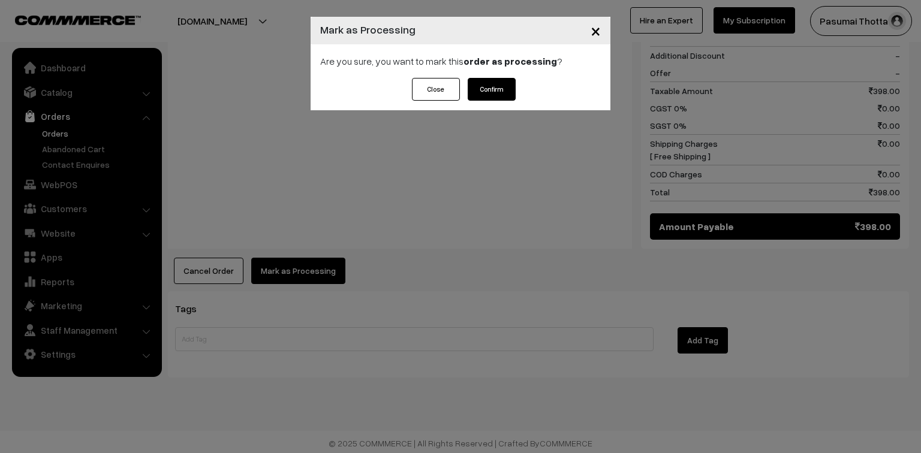
click at [506, 86] on button "Confirm" at bounding box center [492, 89] width 48 height 23
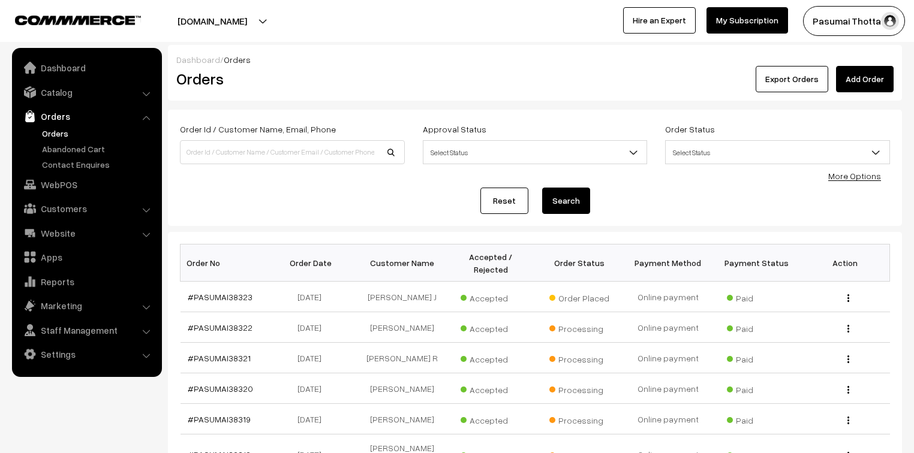
scroll to position [192, 0]
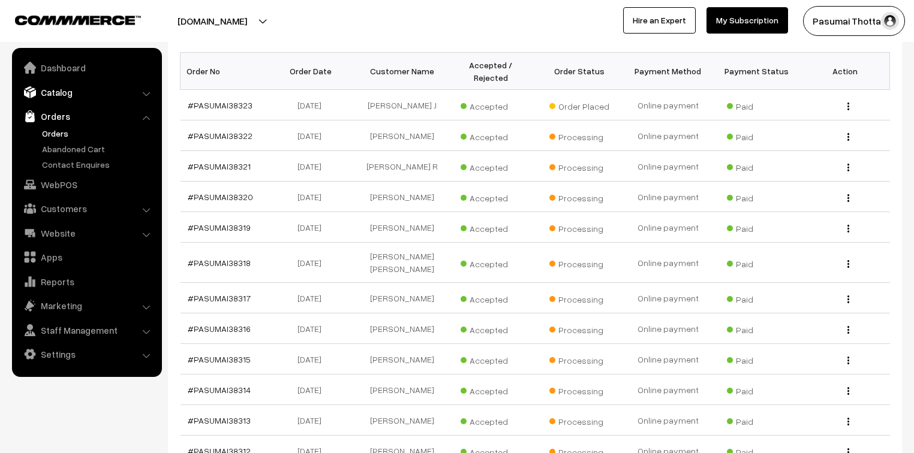
click at [50, 91] on link "Catalog" at bounding box center [86, 93] width 143 height 22
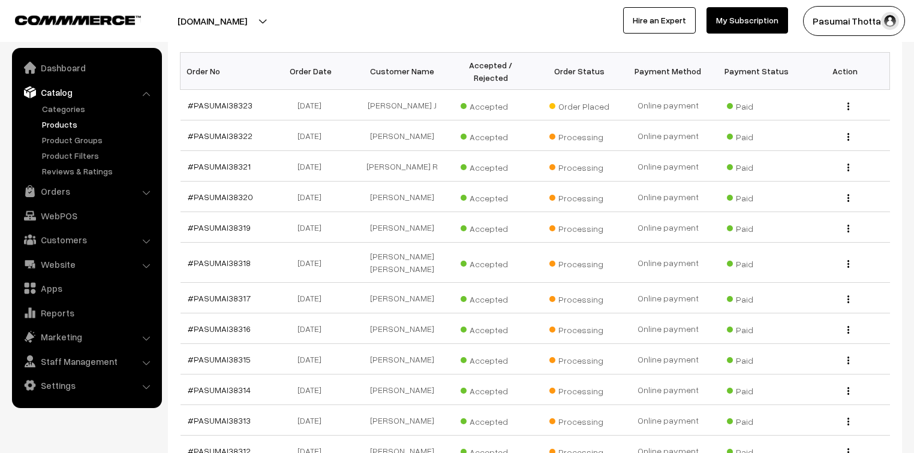
click at [56, 127] on link "Products" at bounding box center [98, 124] width 119 height 13
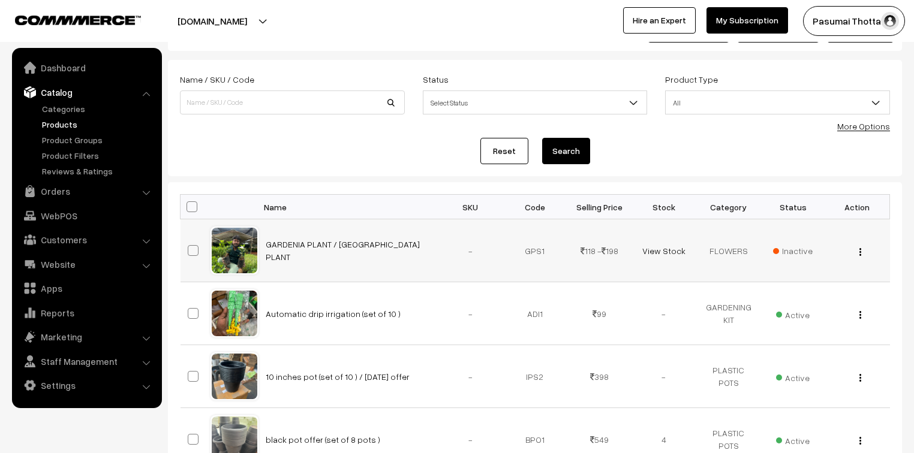
scroll to position [48, 0]
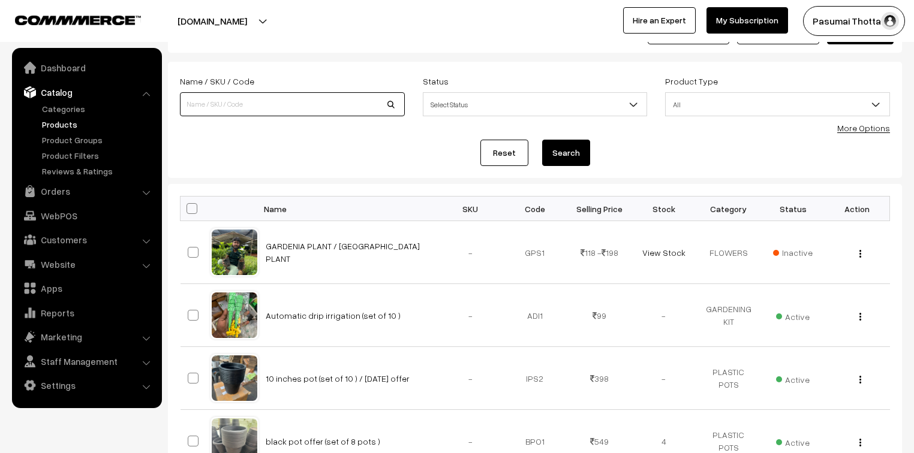
click at [240, 110] on input at bounding box center [292, 104] width 225 height 24
type input "Cocopeat 4 to 5kg Bricks - Expands up to 25kgs of cocopeat Powder"
click at [568, 161] on button "Search" at bounding box center [566, 153] width 48 height 26
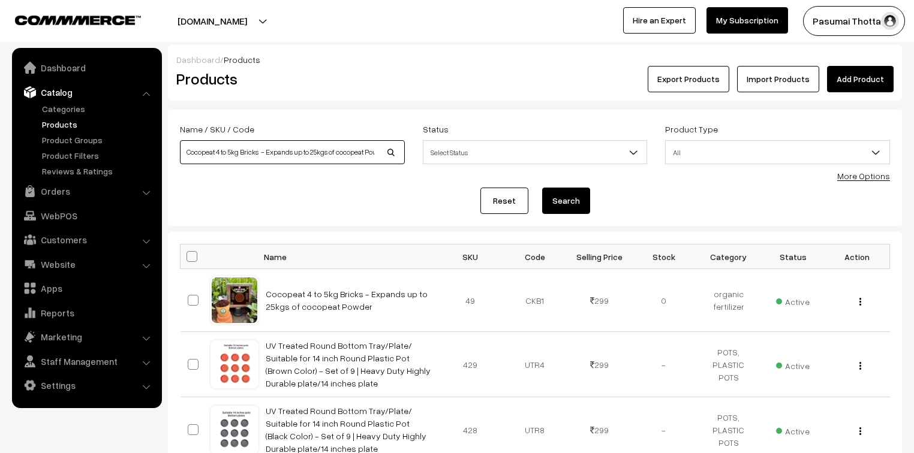
drag, startPoint x: 381, startPoint y: 149, endPoint x: 179, endPoint y: 147, distance: 201.4
click at [179, 147] on div "Name / SKU / Code Cocopeat 4 to 5kg Bricks - Expands up to 25kgs of cocopeat Po…" at bounding box center [292, 147] width 243 height 50
type input "r"
type input "[GEOGRAPHIC_DATA] KIT"
click at [567, 207] on button "Search" at bounding box center [566, 201] width 48 height 26
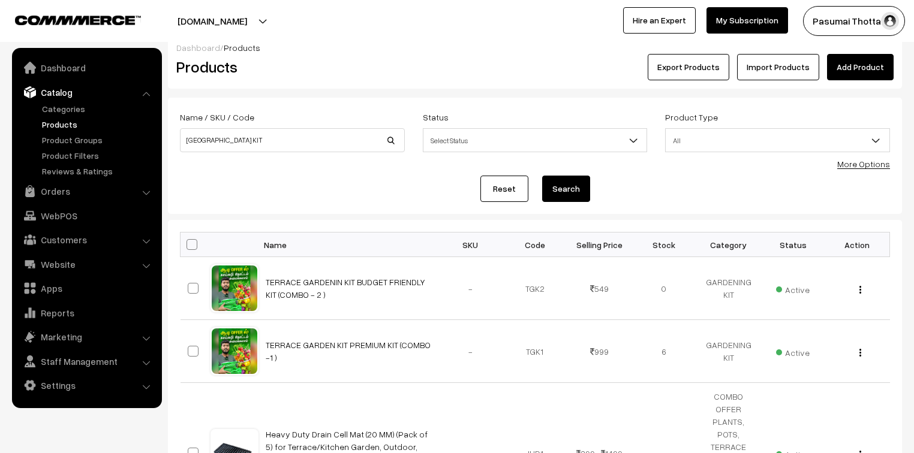
scroll to position [48, 0]
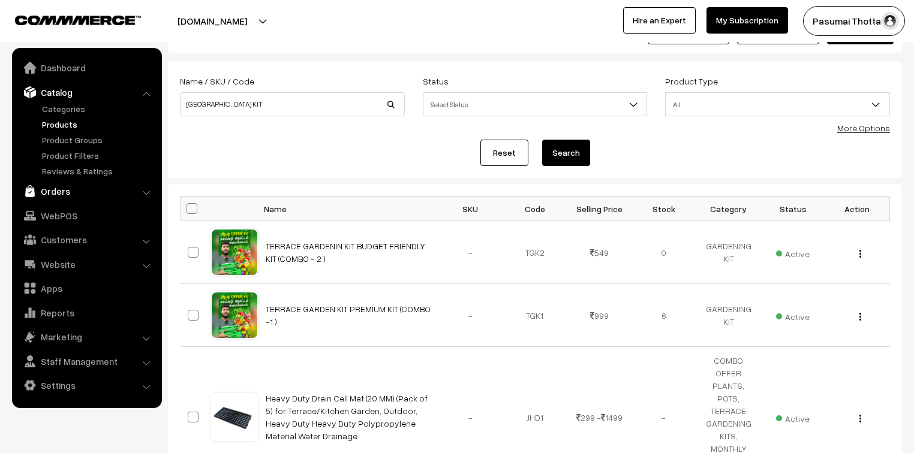
click at [55, 197] on link "Orders" at bounding box center [86, 191] width 143 height 22
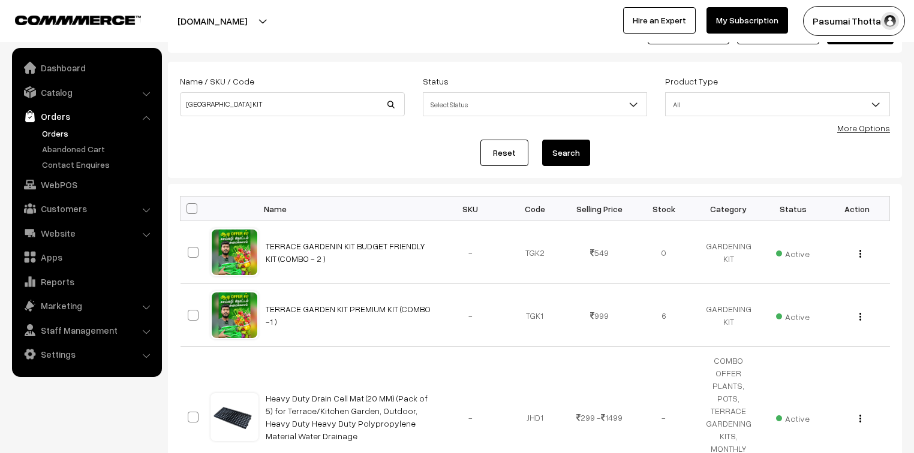
click at [46, 138] on link "Orders" at bounding box center [98, 133] width 119 height 13
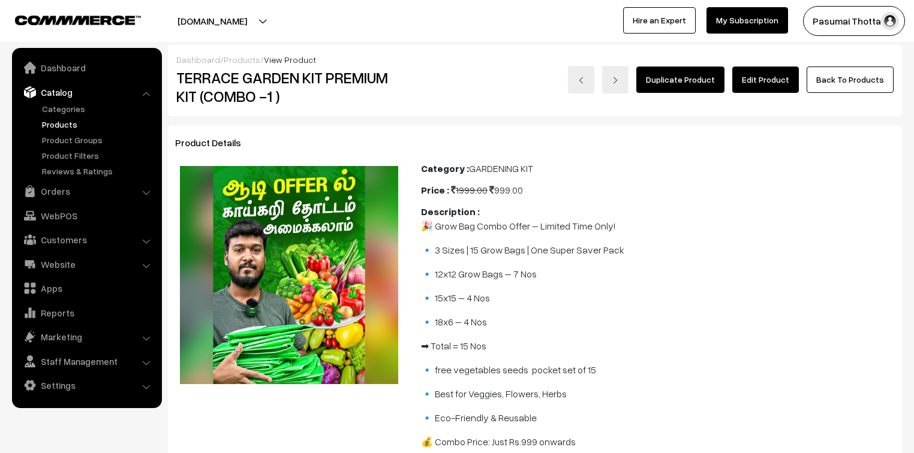
click at [770, 81] on link "Edit Product" at bounding box center [765, 80] width 67 height 26
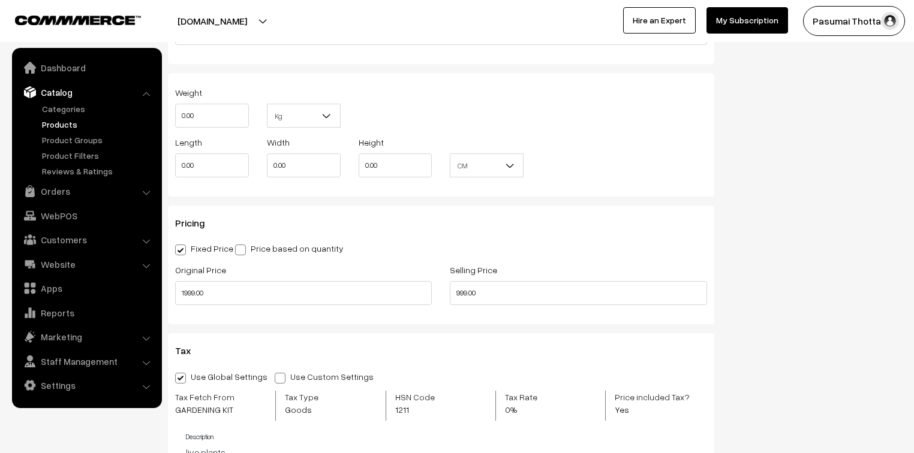
scroll to position [1103, 0]
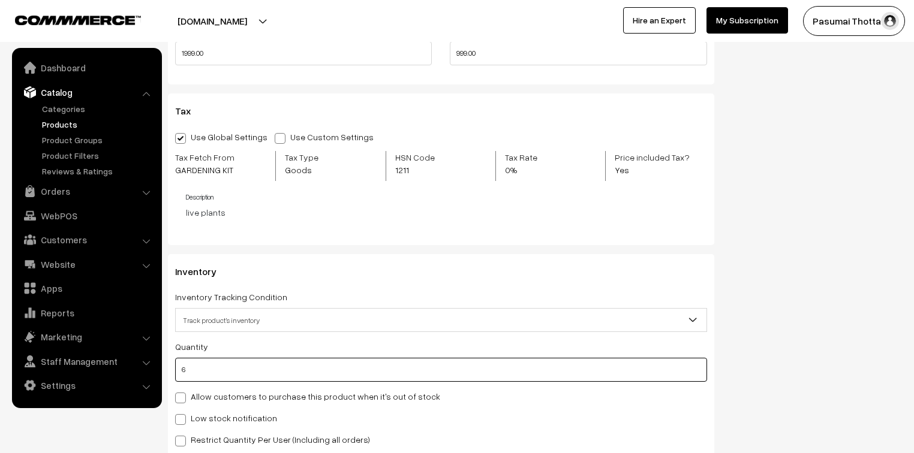
drag, startPoint x: 192, startPoint y: 366, endPoint x: 182, endPoint y: 361, distance: 11.0
click at [190, 366] on input "6" at bounding box center [441, 370] width 532 height 24
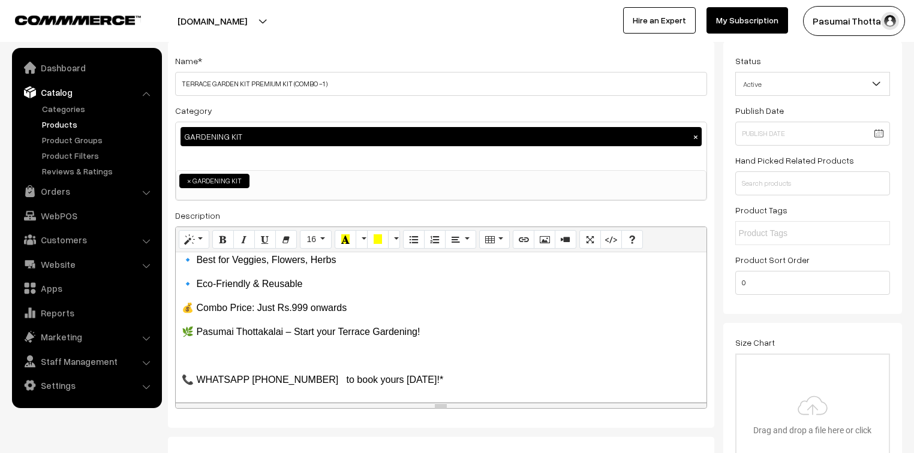
scroll to position [0, 0]
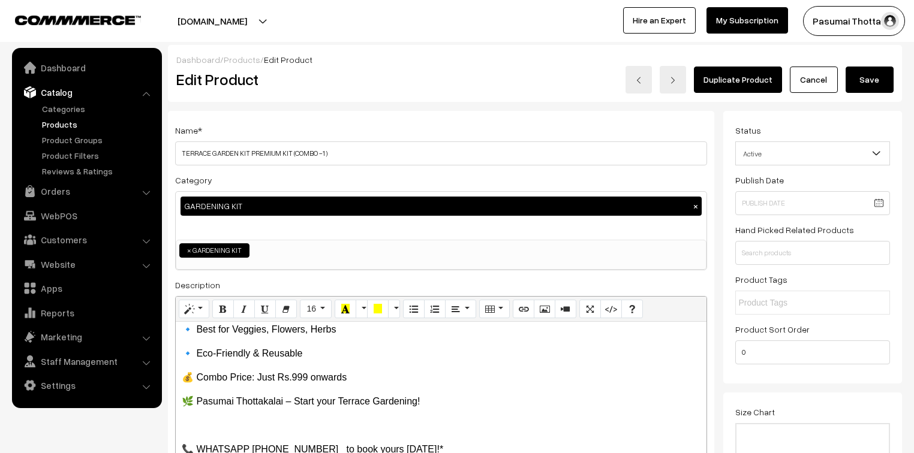
type input "0"
click at [890, 86] on button "Save" at bounding box center [869, 80] width 48 height 26
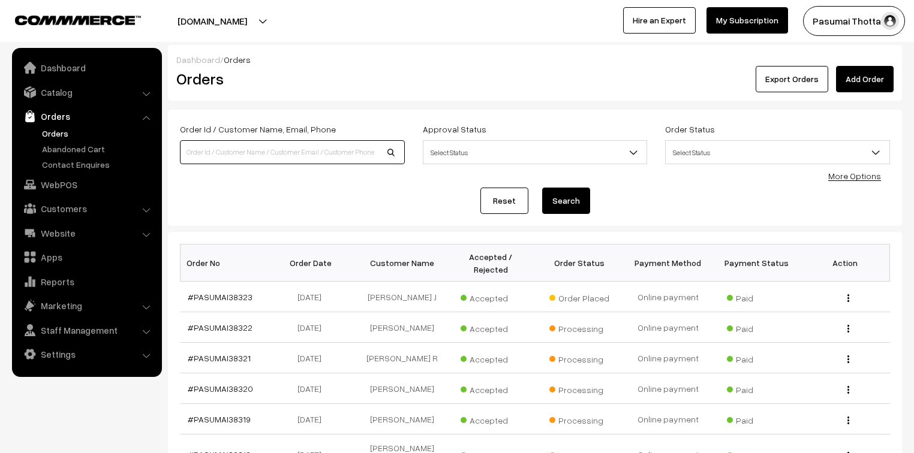
click at [240, 146] on input at bounding box center [292, 152] width 225 height 24
type input "38313"
click at [542, 188] on button "Search" at bounding box center [566, 201] width 48 height 26
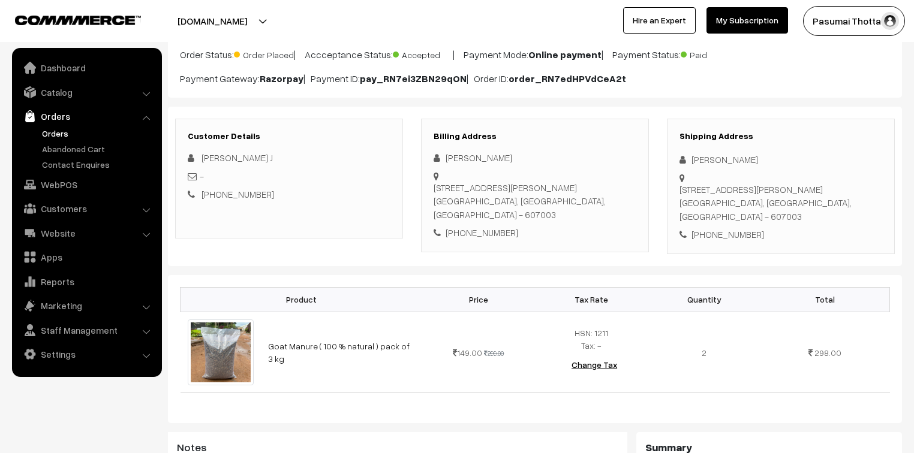
scroll to position [96, 0]
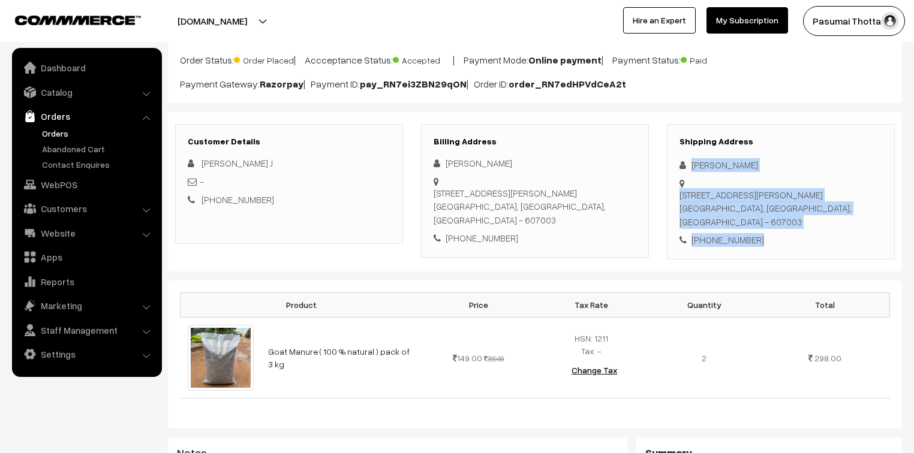
drag, startPoint x: 692, startPoint y: 164, endPoint x: 767, endPoint y: 243, distance: 109.4
click at [767, 243] on div "Shipping Address Sudharsana Jayapalan 6, Chairman GOVINDASAMY NAGAR, SELLANKUPP…" at bounding box center [781, 191] width 228 height 135
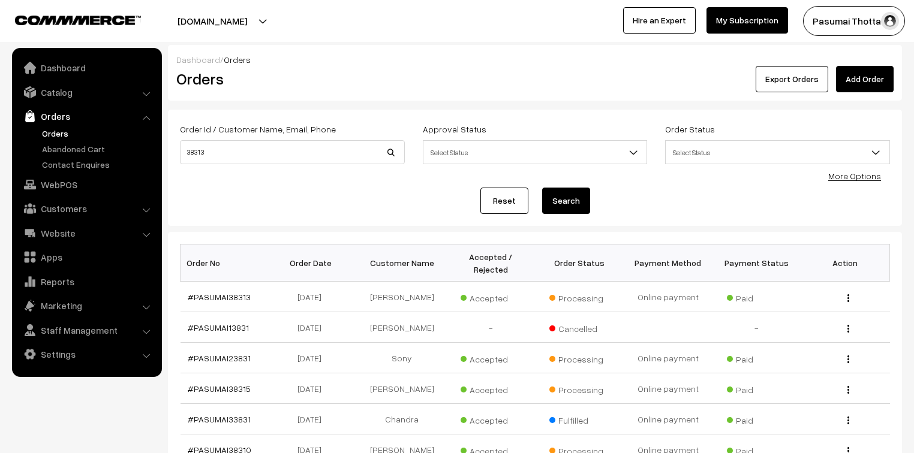
click at [59, 129] on link "Orders" at bounding box center [98, 133] width 119 height 13
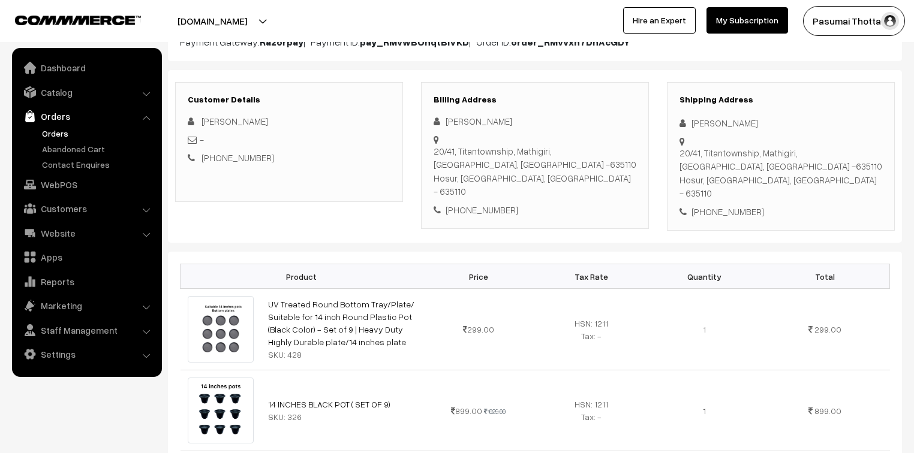
scroll to position [144, 0]
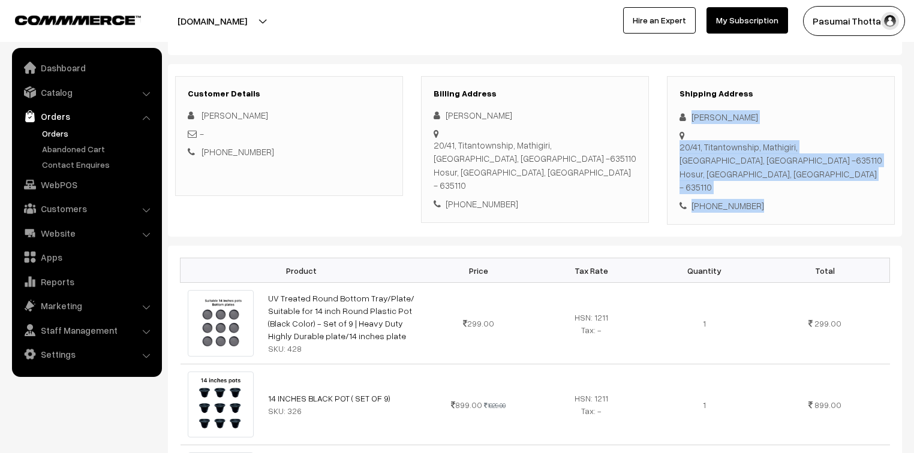
drag, startPoint x: 690, startPoint y: 120, endPoint x: 798, endPoint y: 168, distance: 118.3
click at [798, 168] on div "Shipping Address Jaya Priya [STREET_ADDRESS] [PHONE_NUMBER]" at bounding box center [781, 150] width 228 height 149
